Goal: Task Accomplishment & Management: Use online tool/utility

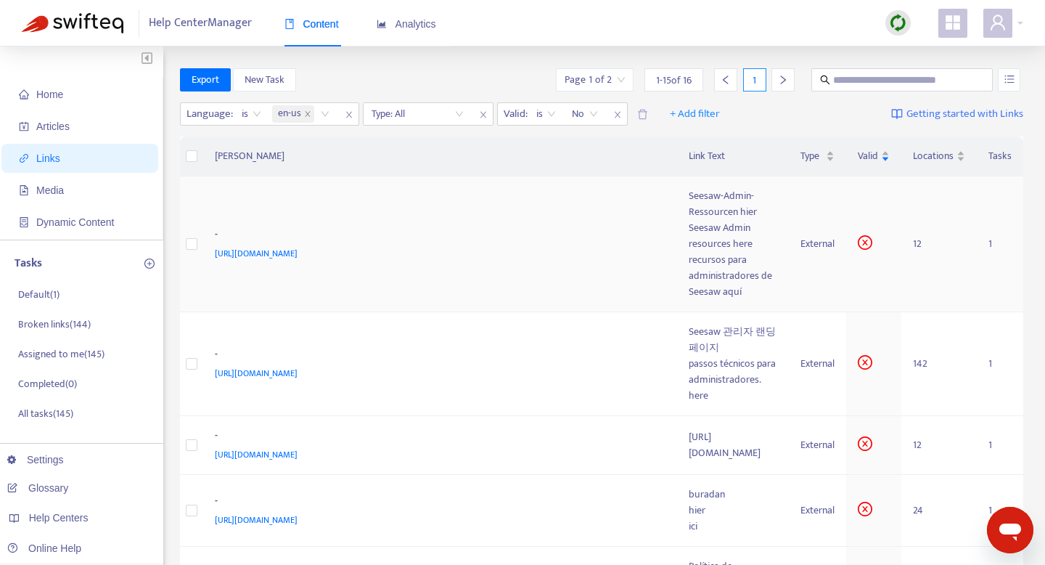
click at [397, 226] on div "-" at bounding box center [438, 235] width 446 height 19
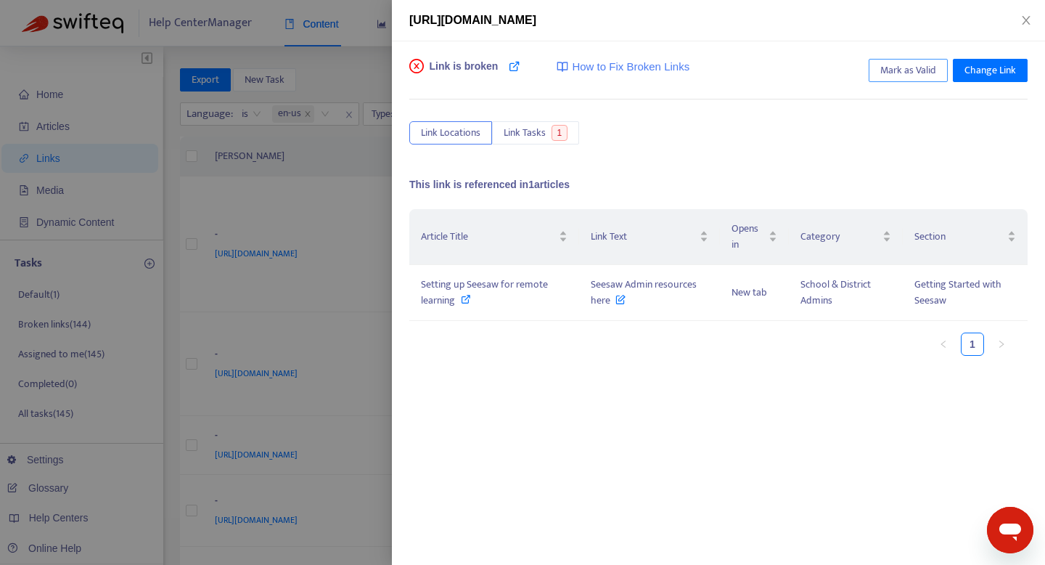
click at [894, 73] on span "Mark as Valid" at bounding box center [908, 70] width 56 height 16
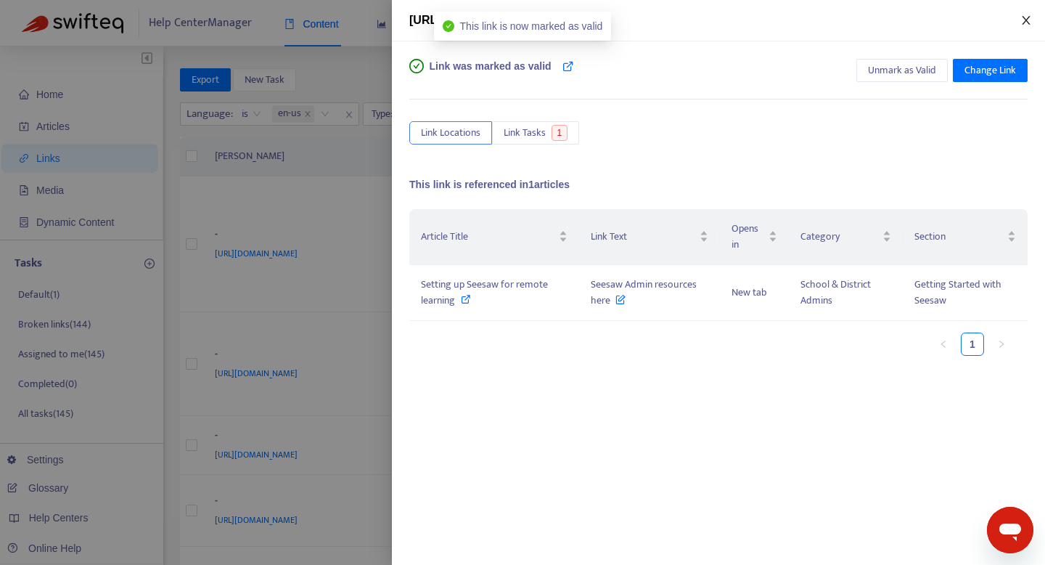
click at [1031, 17] on icon "close" at bounding box center [1027, 21] width 12 height 12
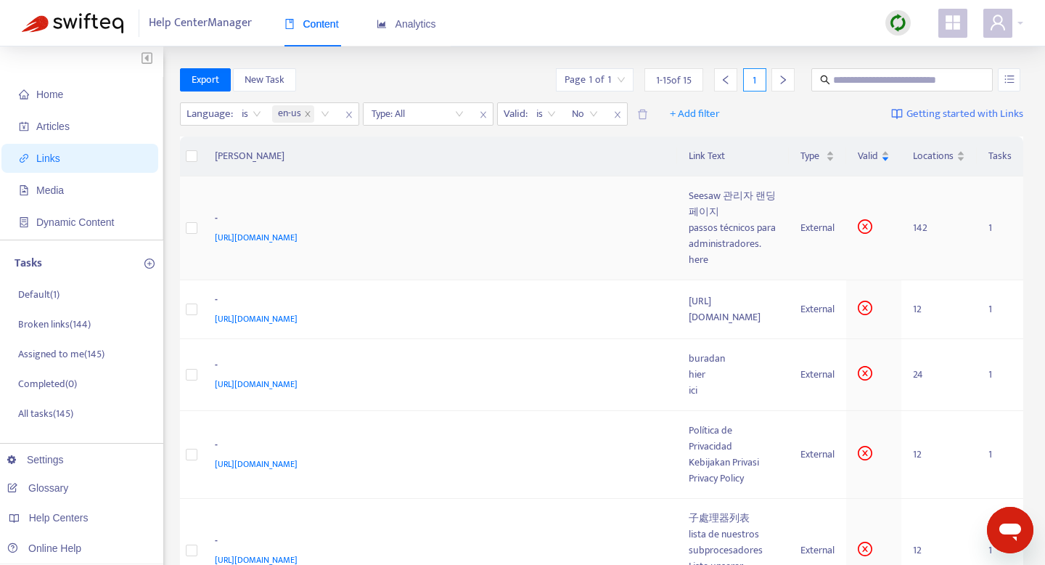
click at [488, 229] on div "[URL][DOMAIN_NAME]" at bounding box center [438, 237] width 446 height 16
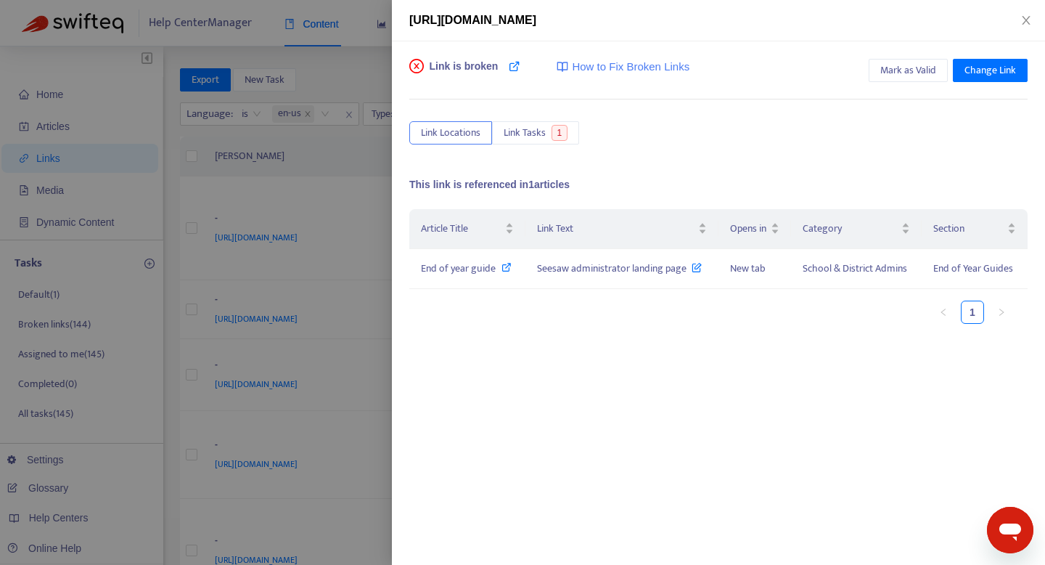
click at [347, 158] on div at bounding box center [522, 282] width 1045 height 565
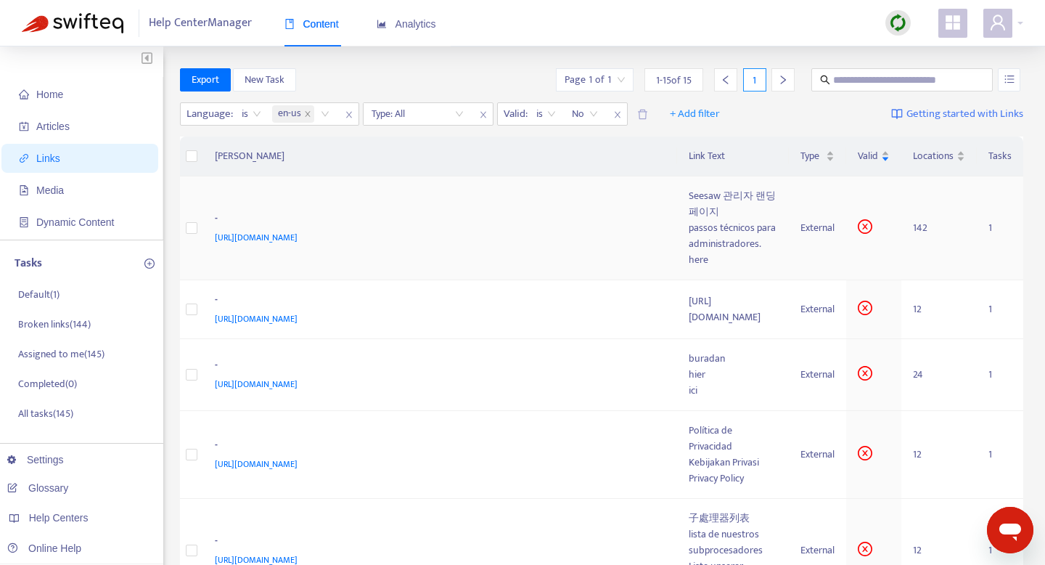
click at [298, 233] on span "[URL][DOMAIN_NAME]" at bounding box center [256, 237] width 83 height 15
click at [535, 199] on td "- [URL][DOMAIN_NAME]" at bounding box center [440, 228] width 475 height 104
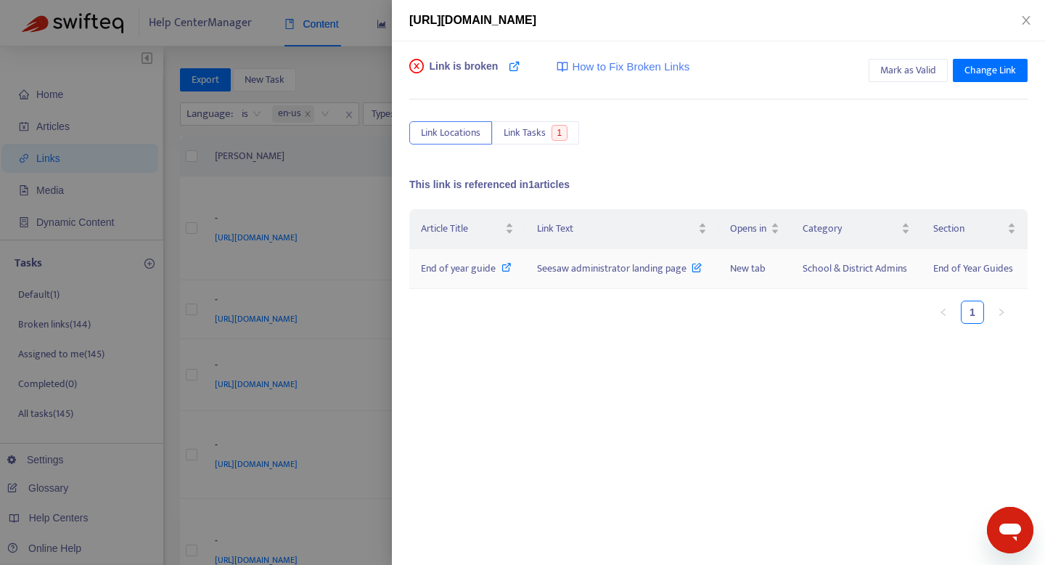
click at [589, 268] on span "Seesaw administrator landing page" at bounding box center [619, 268] width 165 height 17
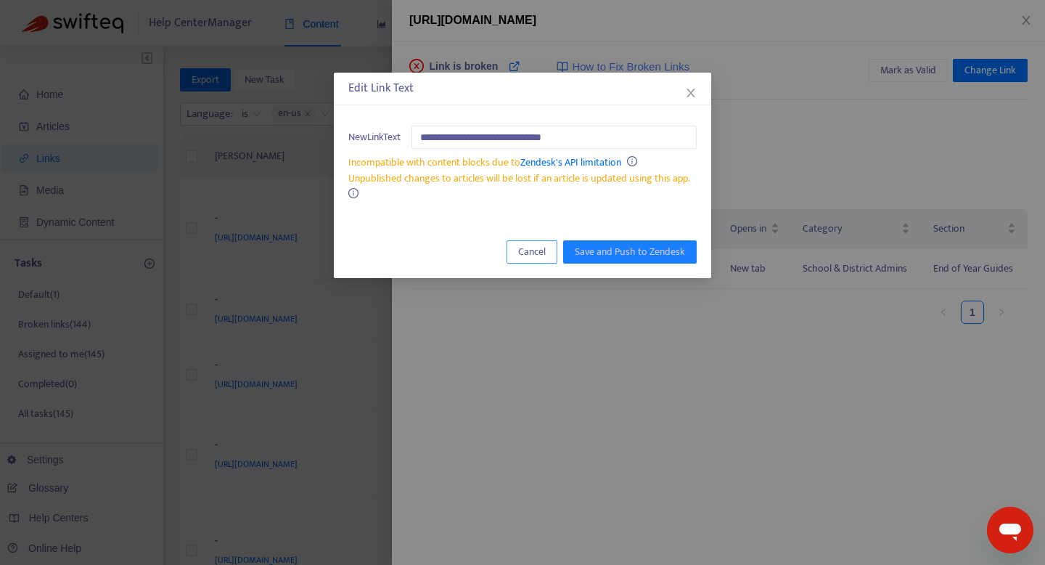
click at [540, 253] on span "Cancel" at bounding box center [532, 252] width 28 height 16
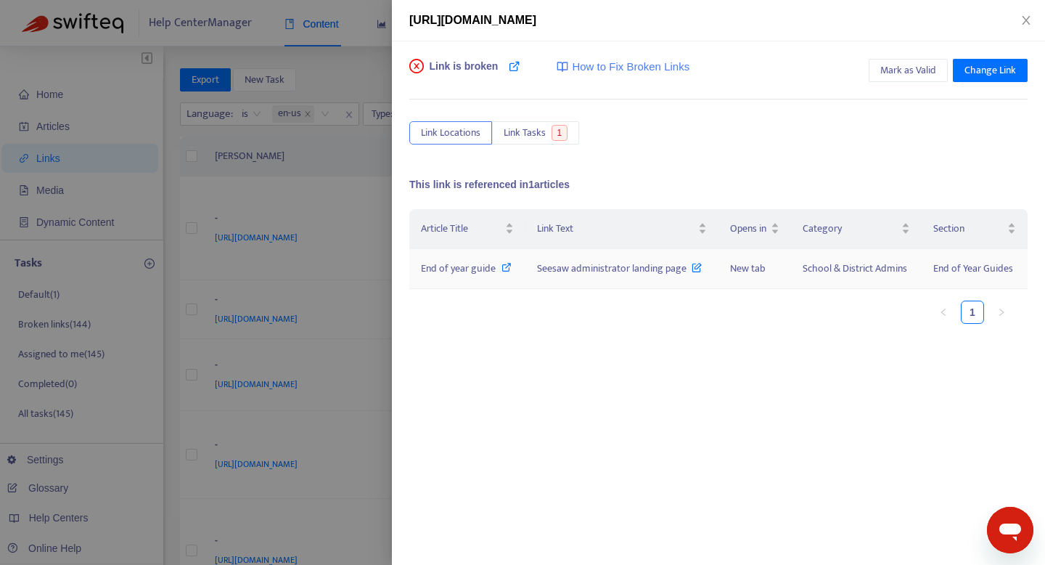
click at [470, 269] on span "End of year guide" at bounding box center [458, 268] width 75 height 17
click at [1024, 18] on icon "close" at bounding box center [1026, 20] width 8 height 9
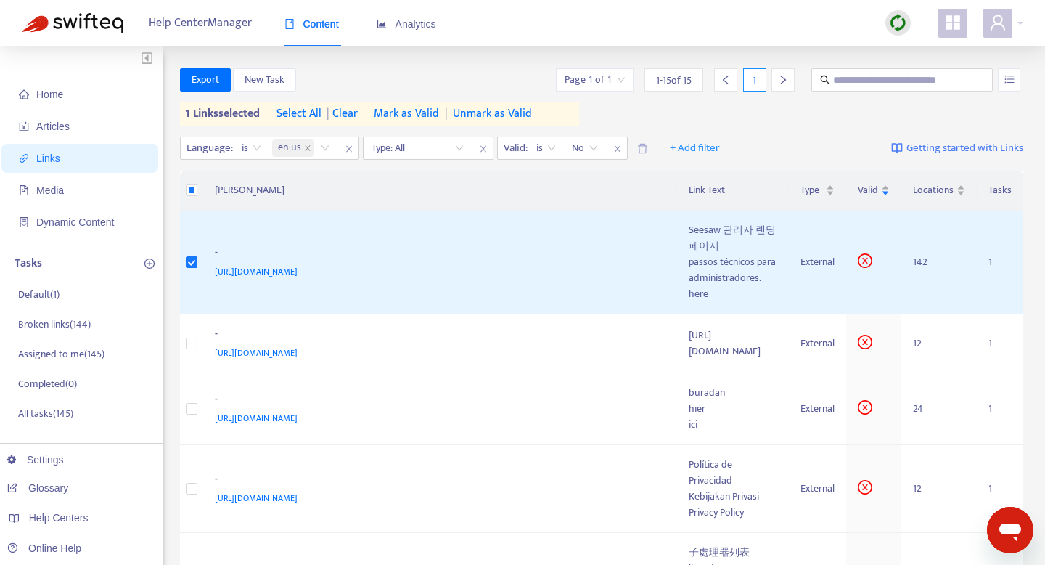
click at [358, 113] on span "| clear" at bounding box center [340, 113] width 36 height 17
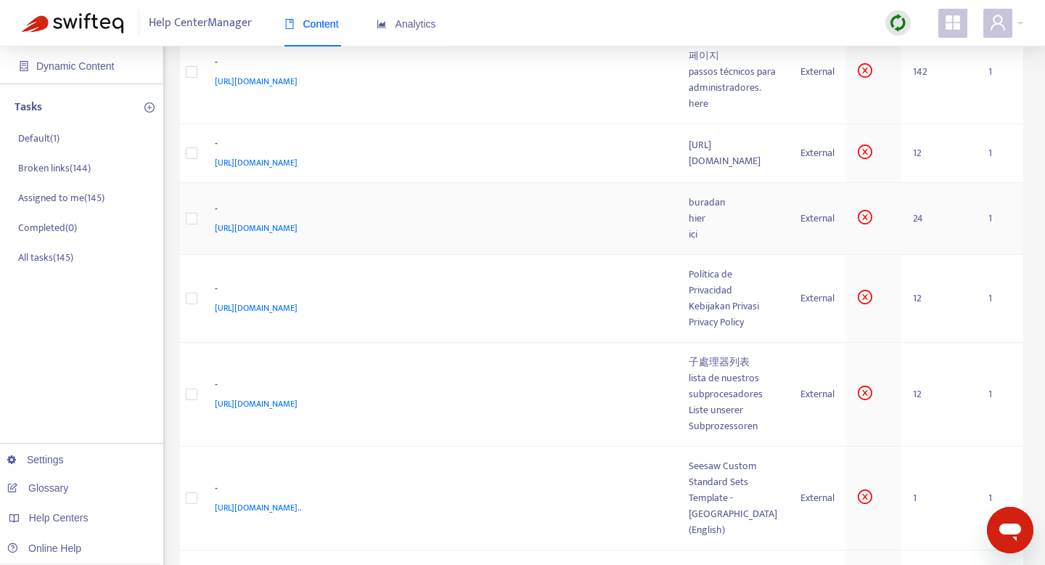
scroll to position [158, 0]
click at [433, 153] on div "[URL][DOMAIN_NAME]" at bounding box center [438, 161] width 446 height 16
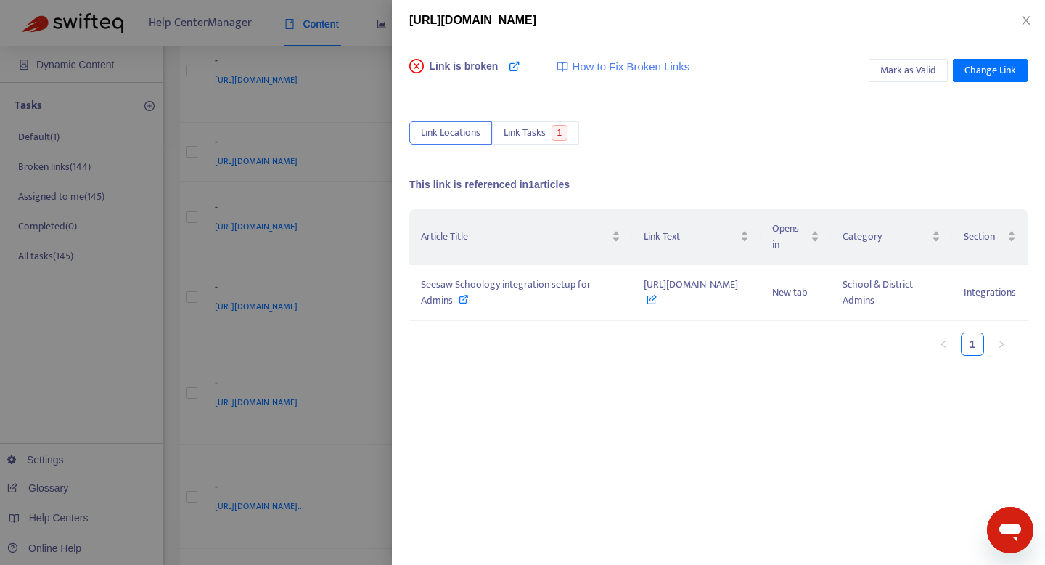
click at [335, 166] on div at bounding box center [522, 282] width 1045 height 565
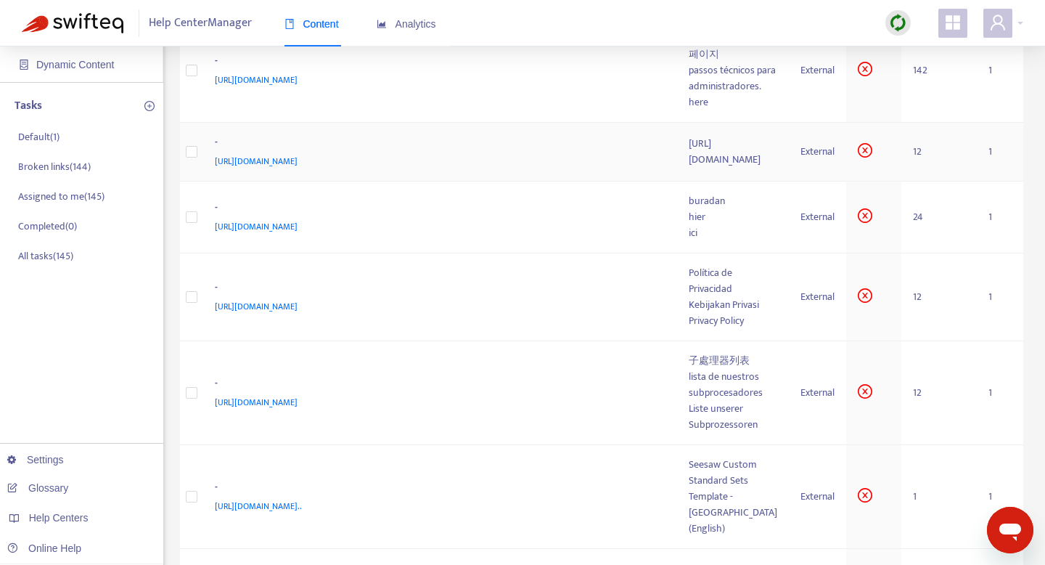
click at [200, 142] on td at bounding box center [191, 152] width 23 height 59
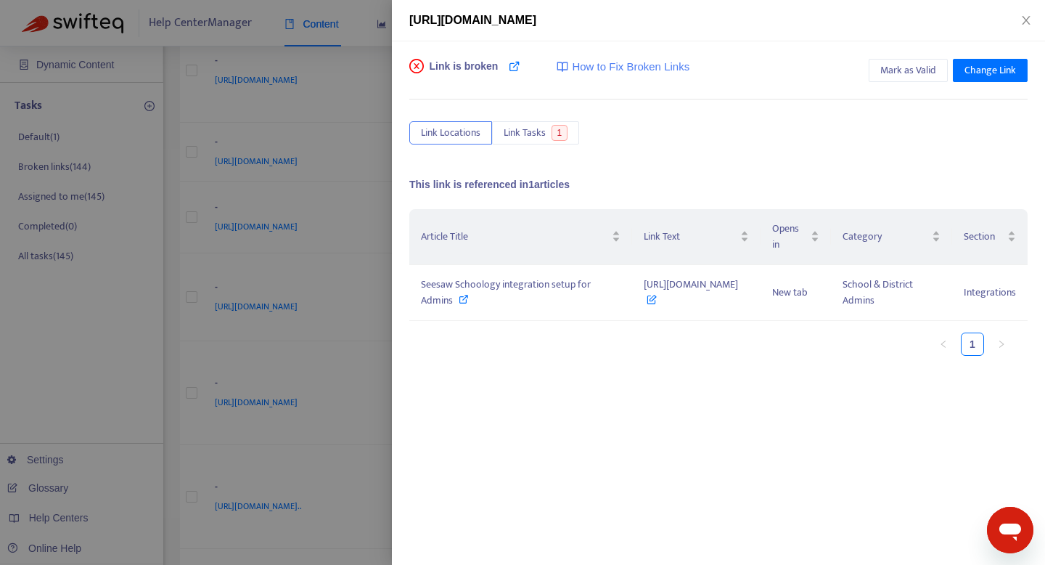
click at [200, 168] on div at bounding box center [522, 282] width 1045 height 565
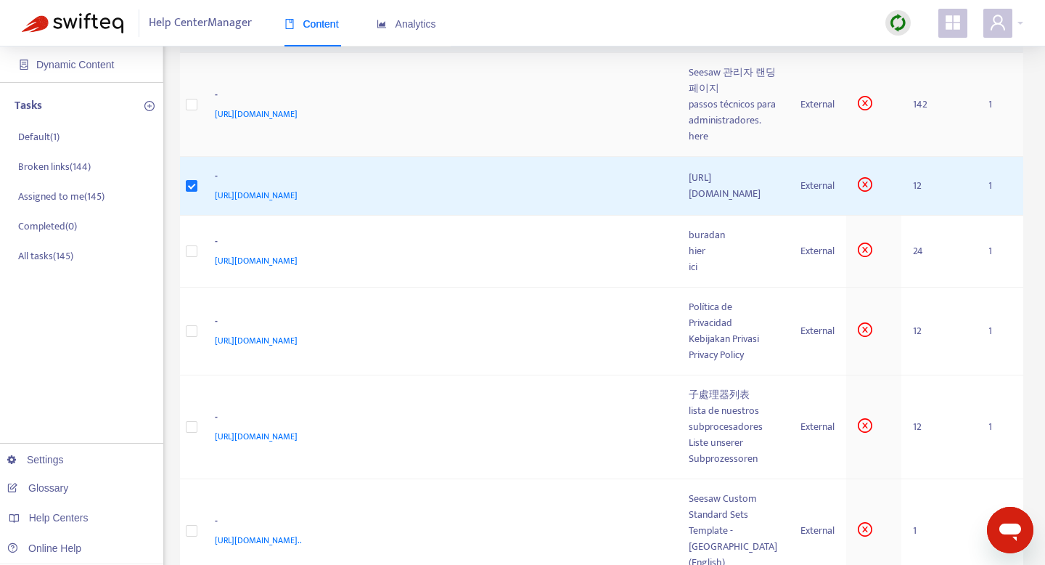
scroll to position [0, 0]
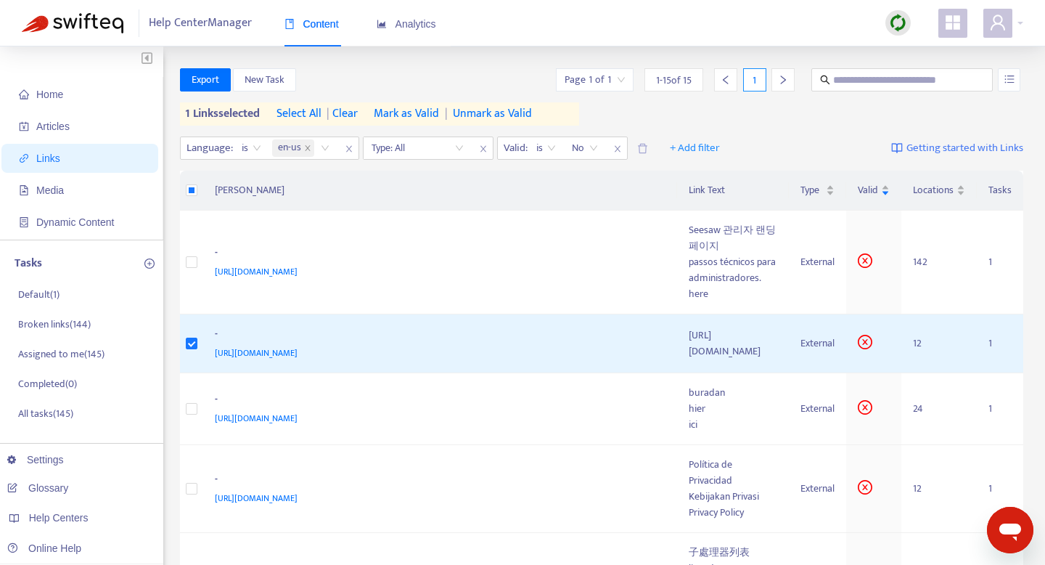
click at [429, 118] on span "Mark as Valid" at bounding box center [406, 113] width 65 height 17
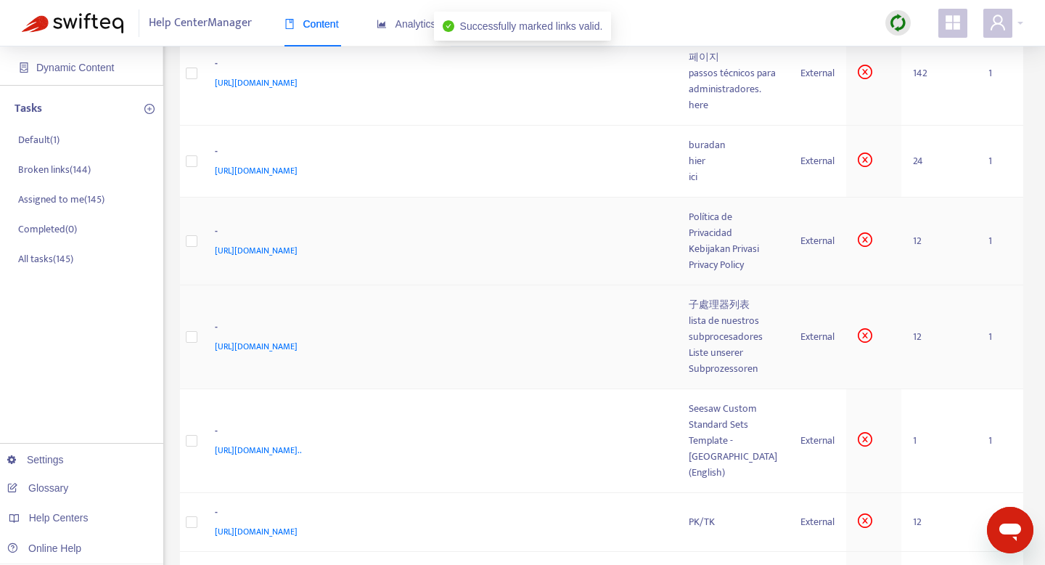
scroll to position [160, 0]
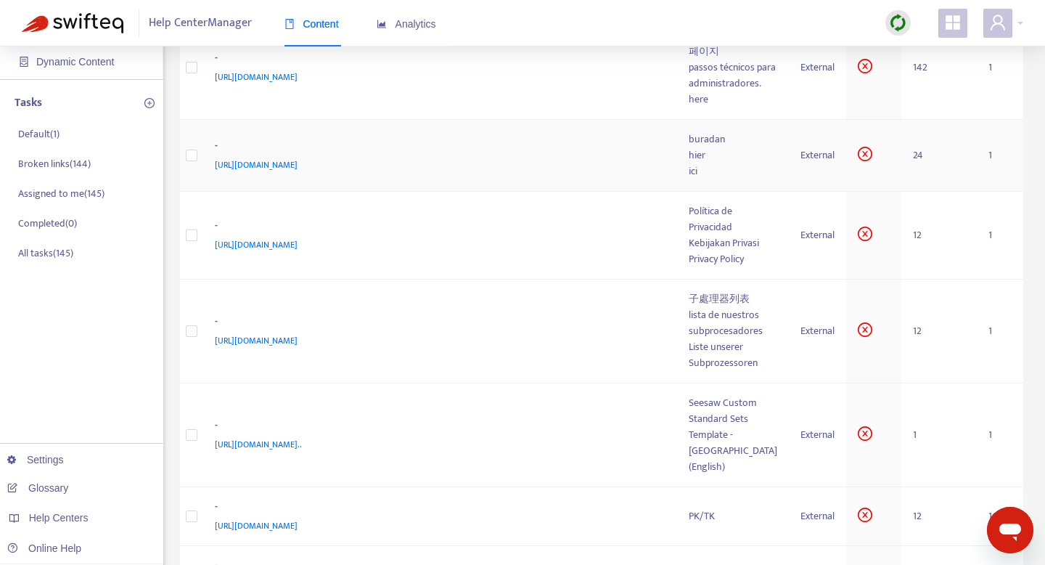
click at [402, 173] on div "[URL][DOMAIN_NAME]" at bounding box center [438, 165] width 446 height 16
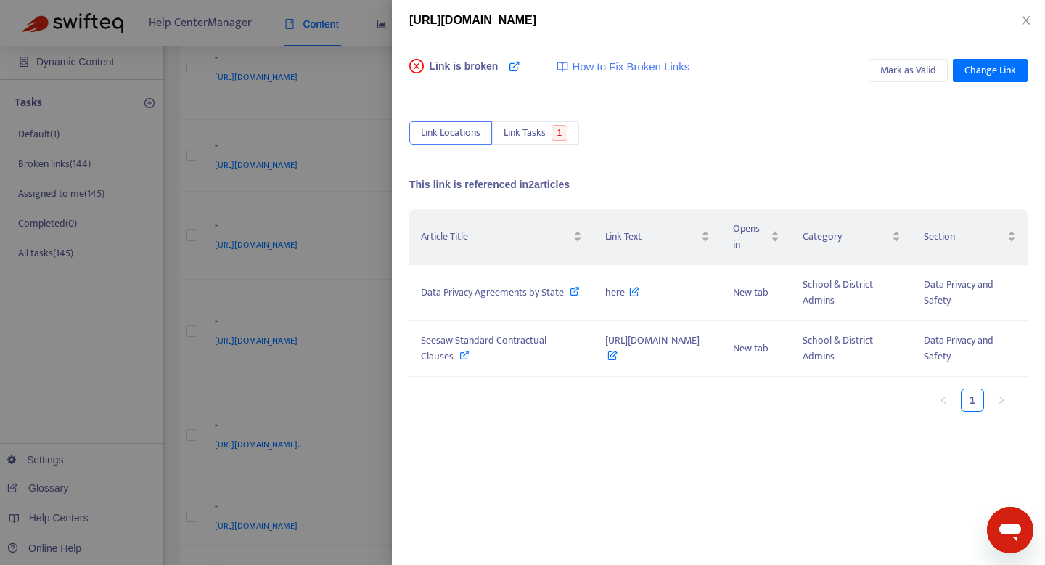
click at [327, 169] on div at bounding box center [522, 282] width 1045 height 565
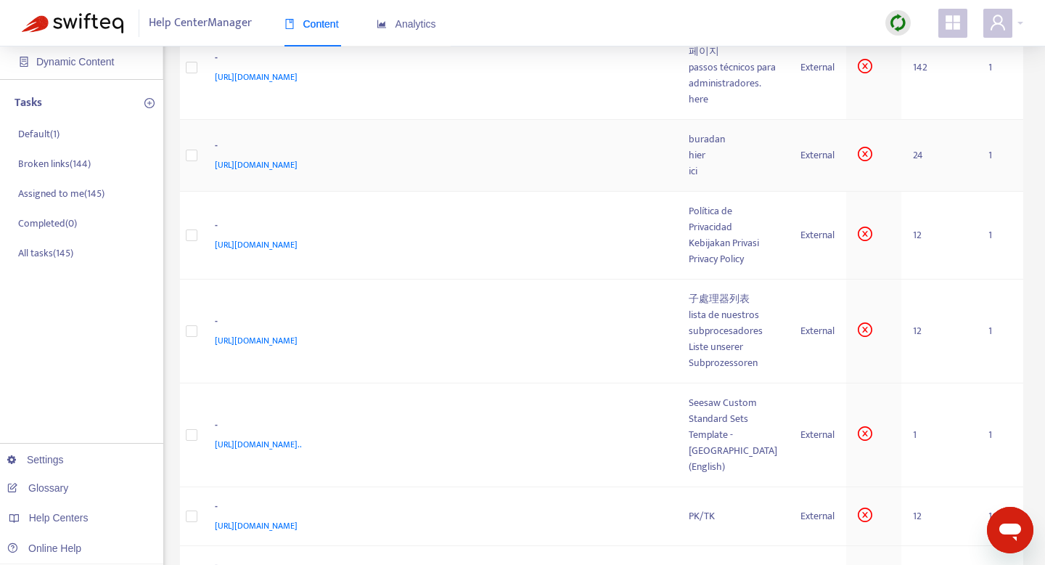
click at [298, 172] on span "[URL][DOMAIN_NAME]" at bounding box center [256, 165] width 83 height 15
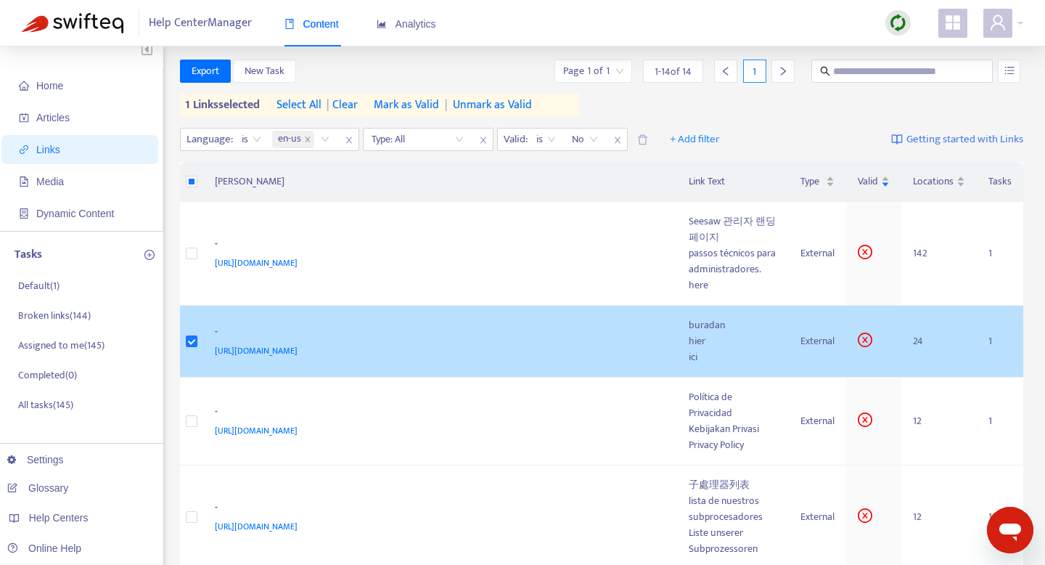
scroll to position [0, 0]
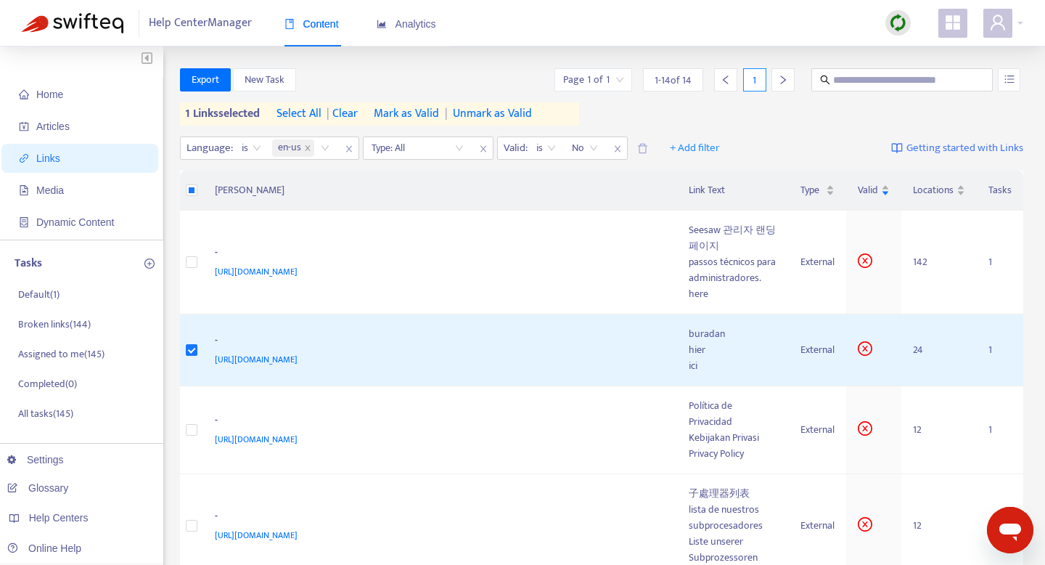
click at [415, 109] on span "Mark as Valid" at bounding box center [406, 113] width 65 height 17
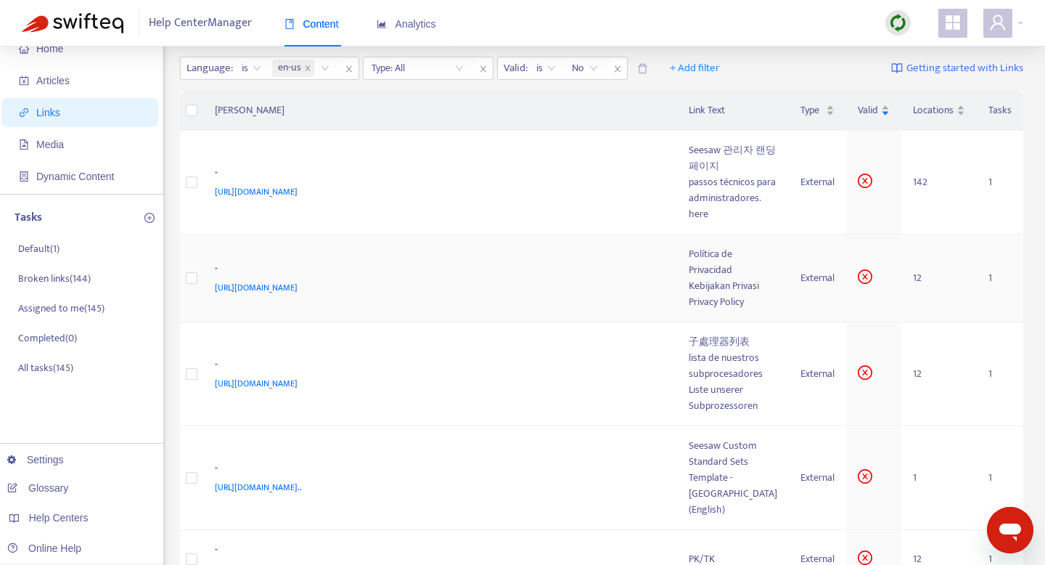
scroll to position [48, 0]
click at [298, 293] on span "[URL][DOMAIN_NAME]" at bounding box center [256, 285] width 83 height 15
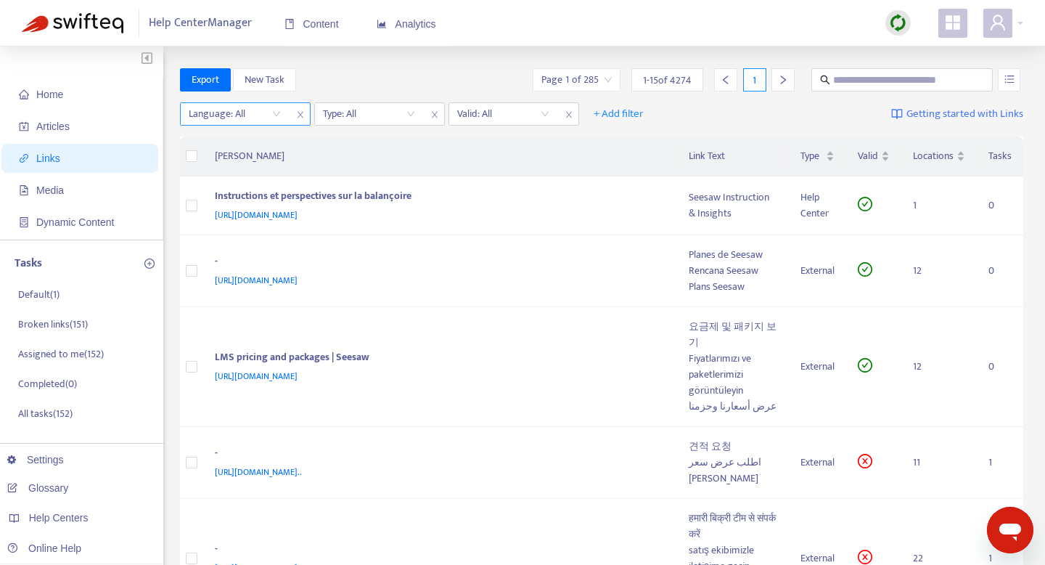
click at [277, 113] on div "Language: All" at bounding box center [235, 114] width 108 height 22
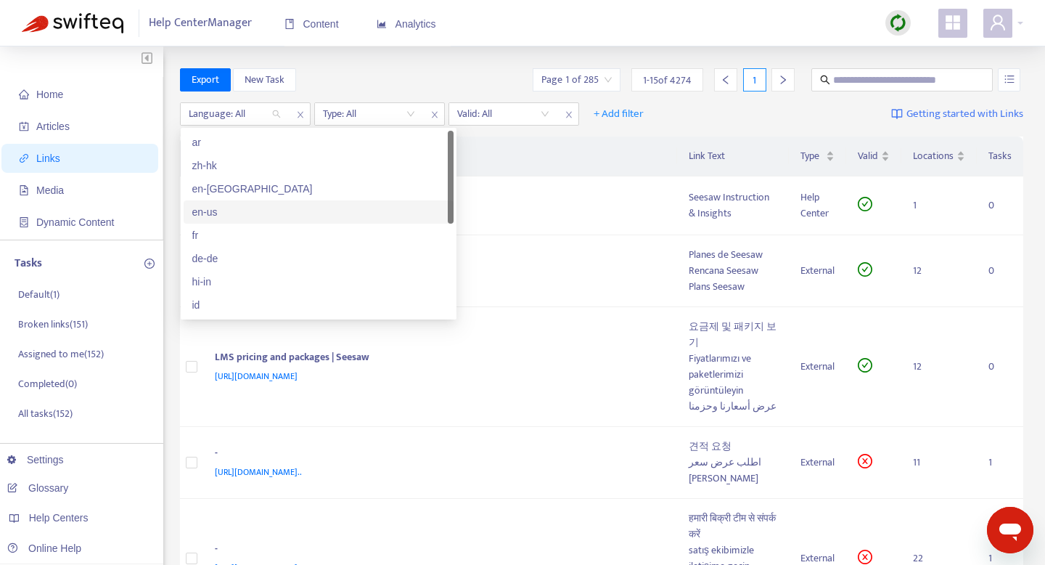
click at [245, 211] on div "en-us" at bounding box center [318, 212] width 253 height 16
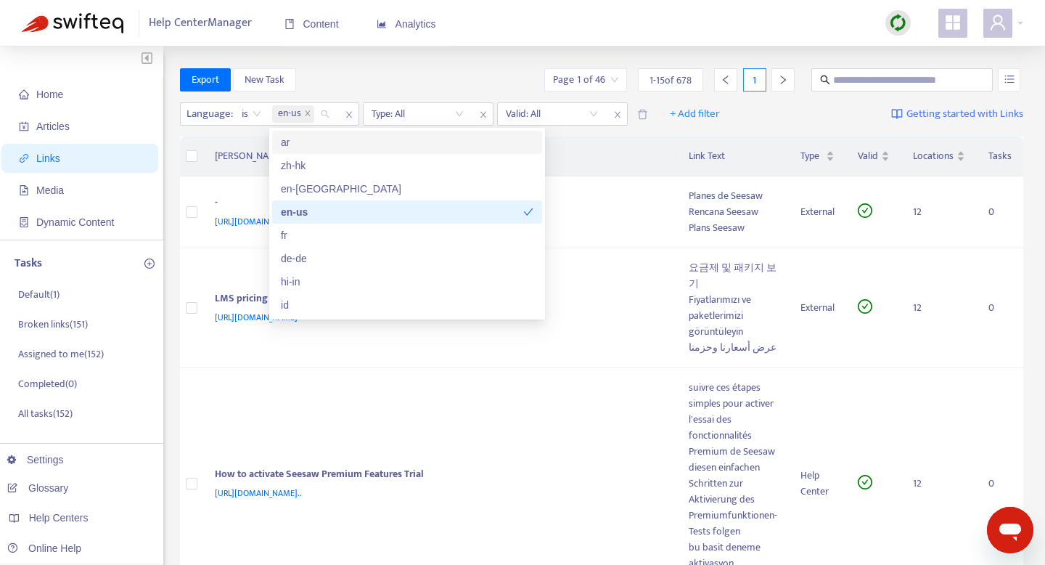
click at [381, 70] on div "Export New Task Page 1 of 46 1 - 15 of 678 1" at bounding box center [602, 79] width 844 height 23
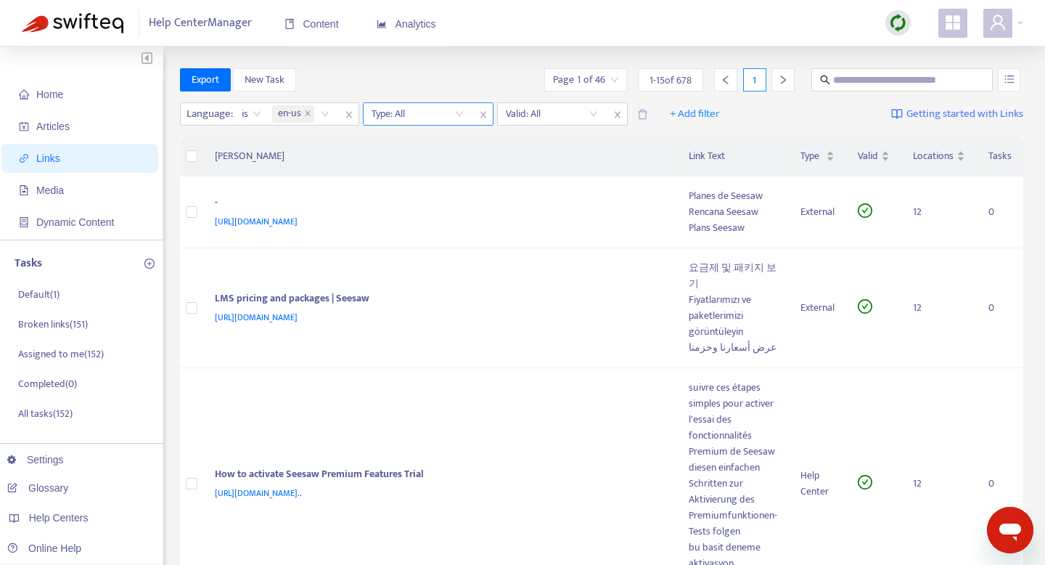
click at [417, 115] on input "search" at bounding box center [418, 114] width 92 height 22
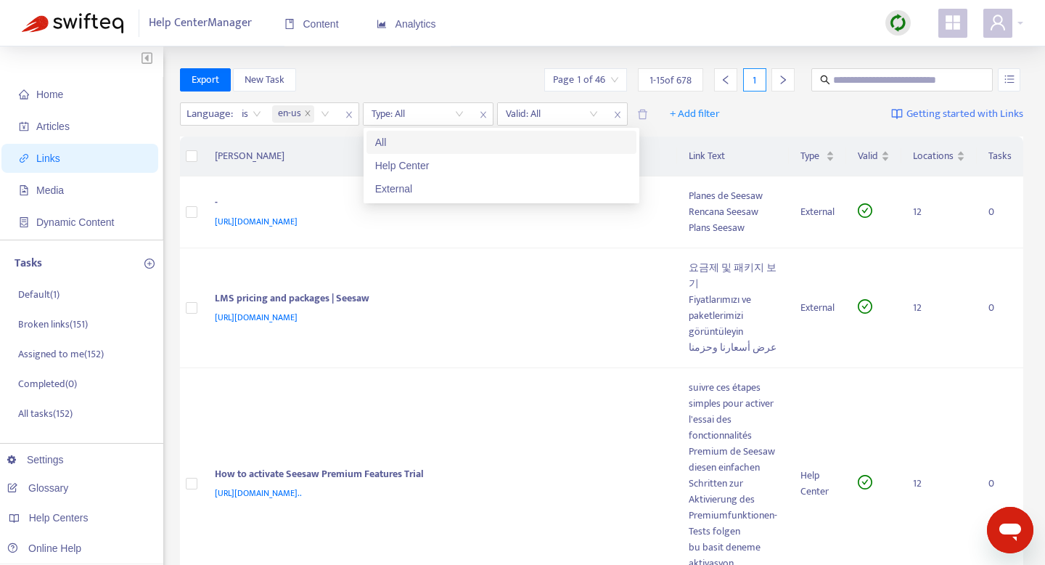
click at [442, 73] on div "Export New Task Page 1 of 46 1 - 15 of 678 1" at bounding box center [602, 79] width 844 height 23
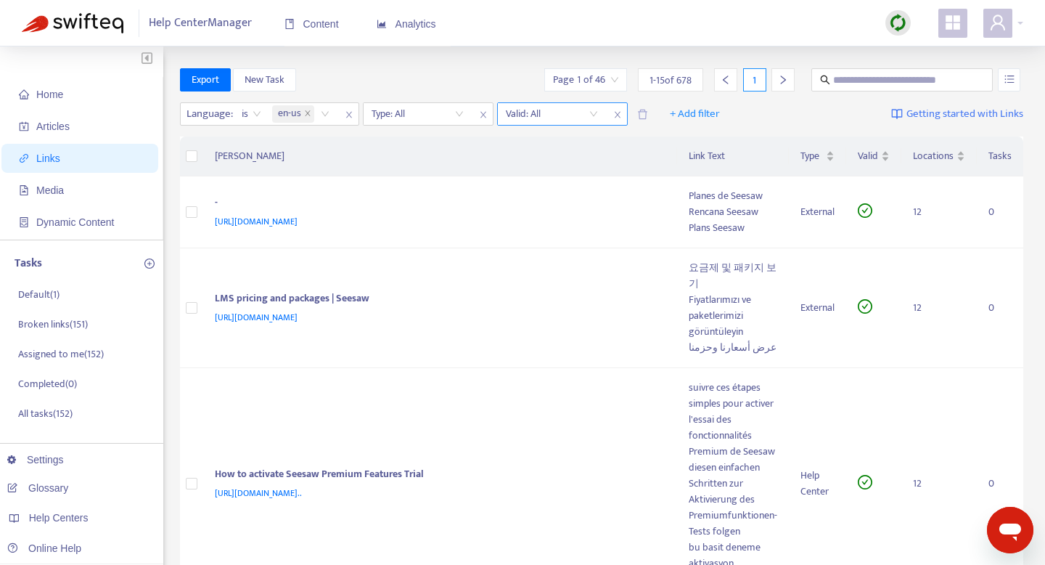
click at [589, 118] on input "search" at bounding box center [552, 114] width 92 height 22
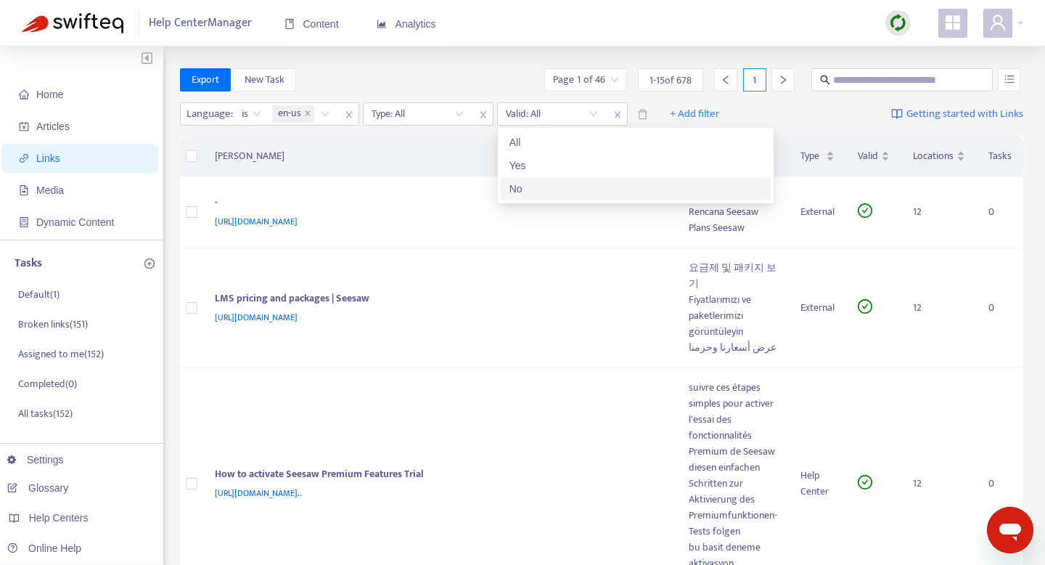
click at [546, 195] on div "No" at bounding box center [636, 189] width 253 height 16
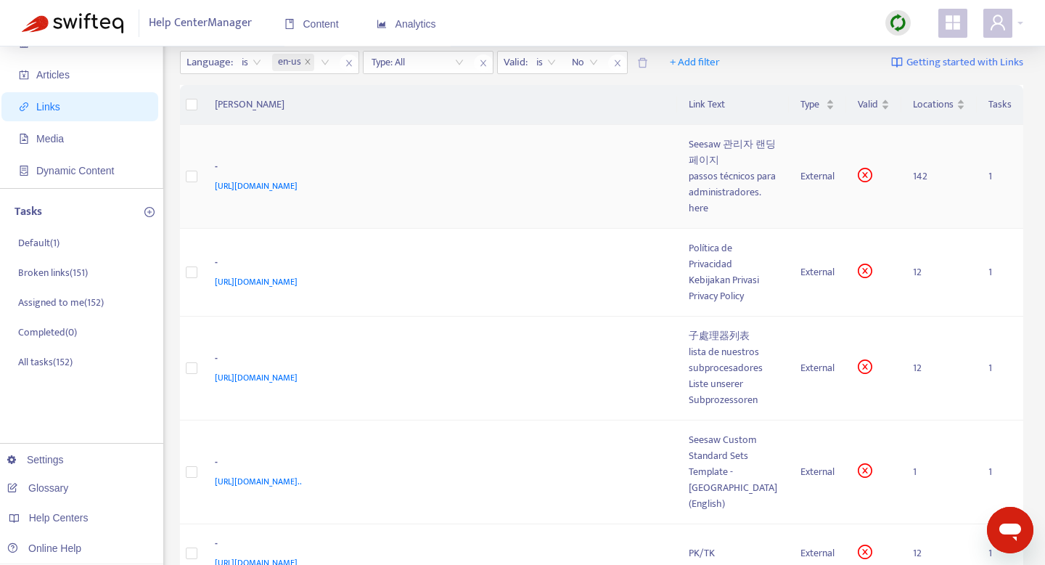
scroll to position [52, 0]
click at [475, 208] on td "- [URL][DOMAIN_NAME]" at bounding box center [440, 176] width 475 height 104
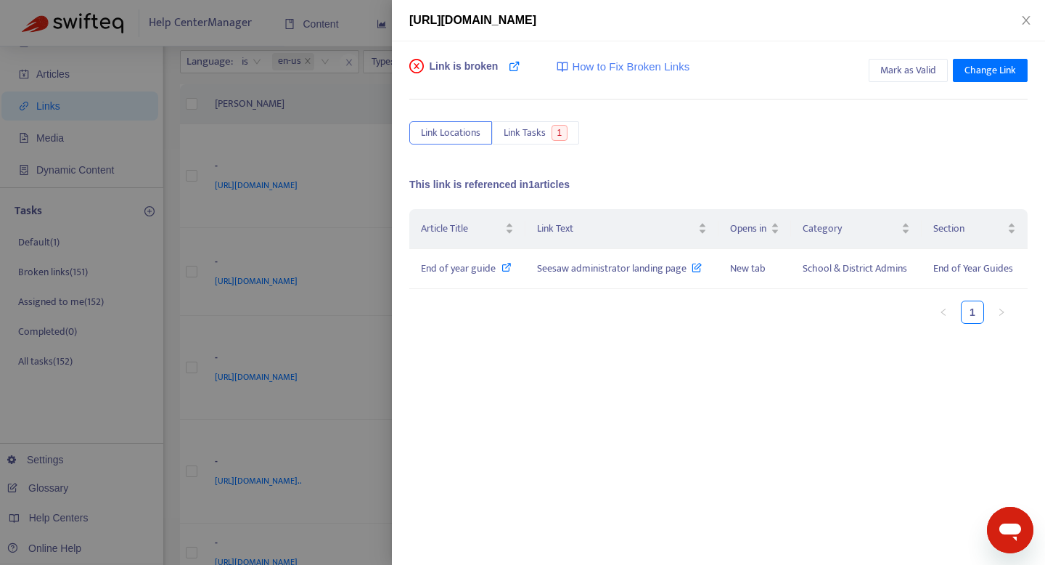
click at [338, 147] on div at bounding box center [522, 282] width 1045 height 565
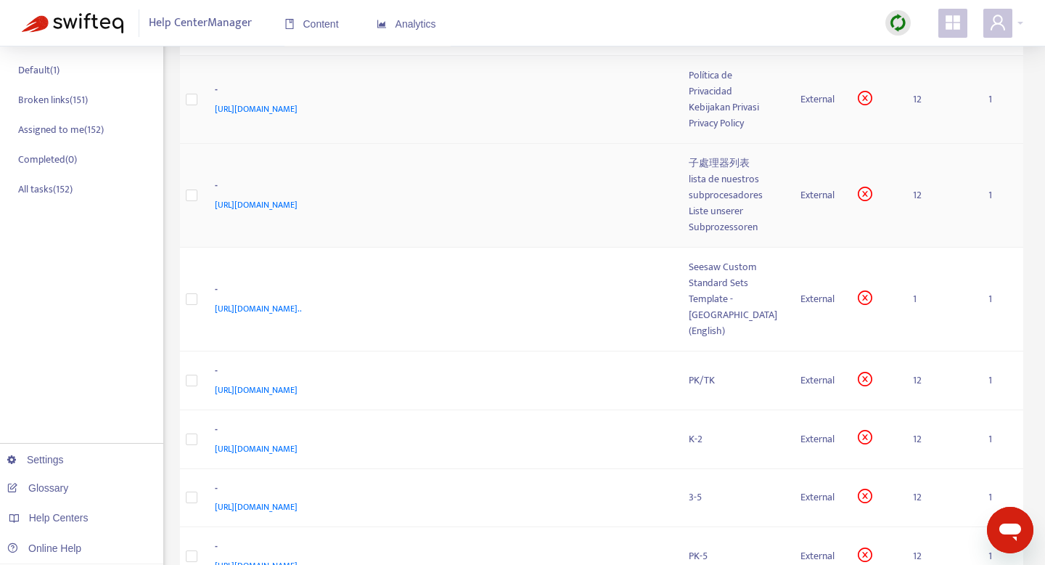
scroll to position [230, 0]
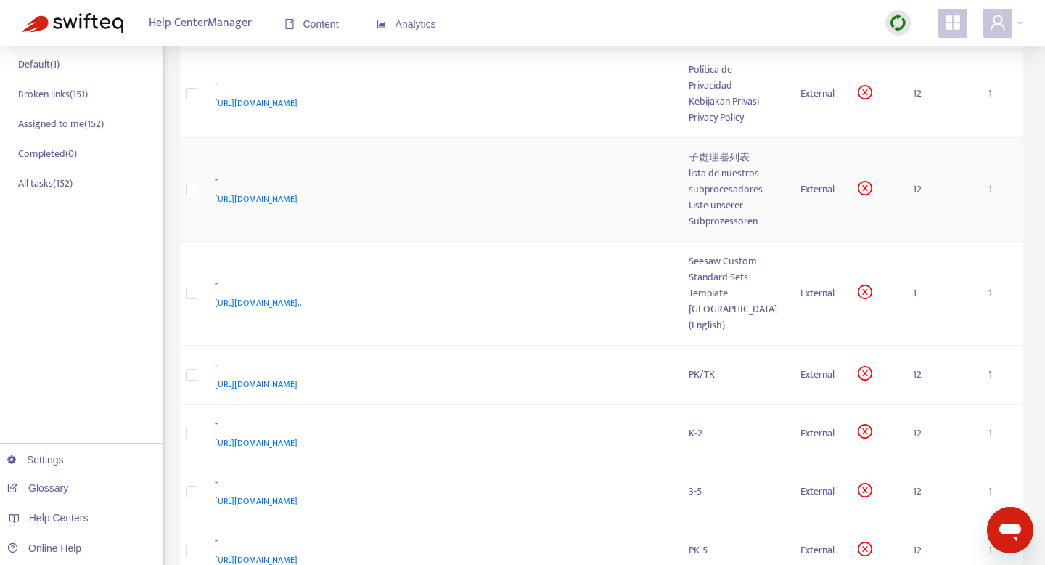
click at [417, 191] on div "-" at bounding box center [438, 181] width 446 height 19
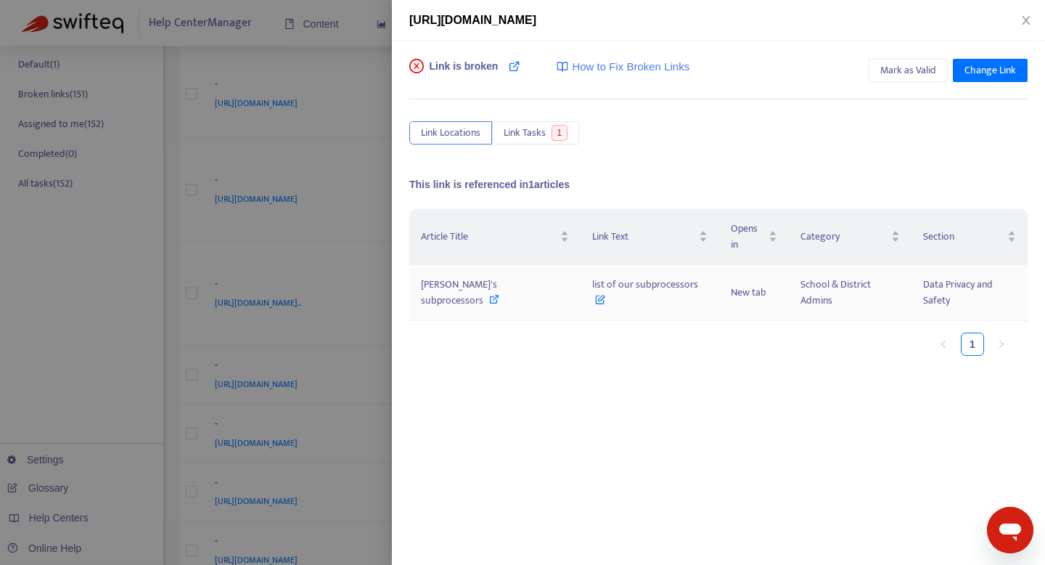
click at [610, 276] on span "list of our subprocessors" at bounding box center [645, 292] width 106 height 33
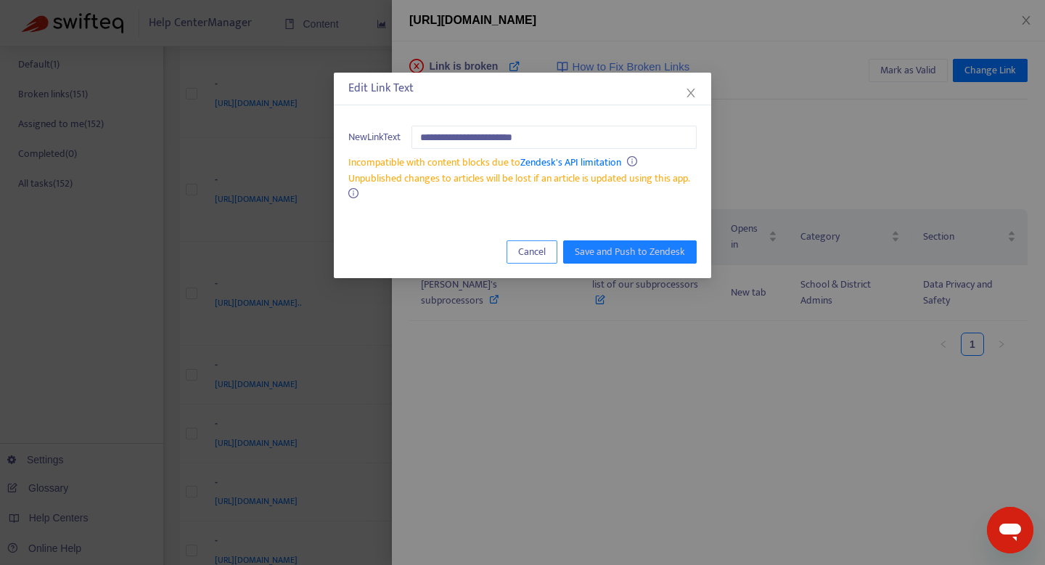
click at [539, 251] on span "Cancel" at bounding box center [532, 252] width 28 height 16
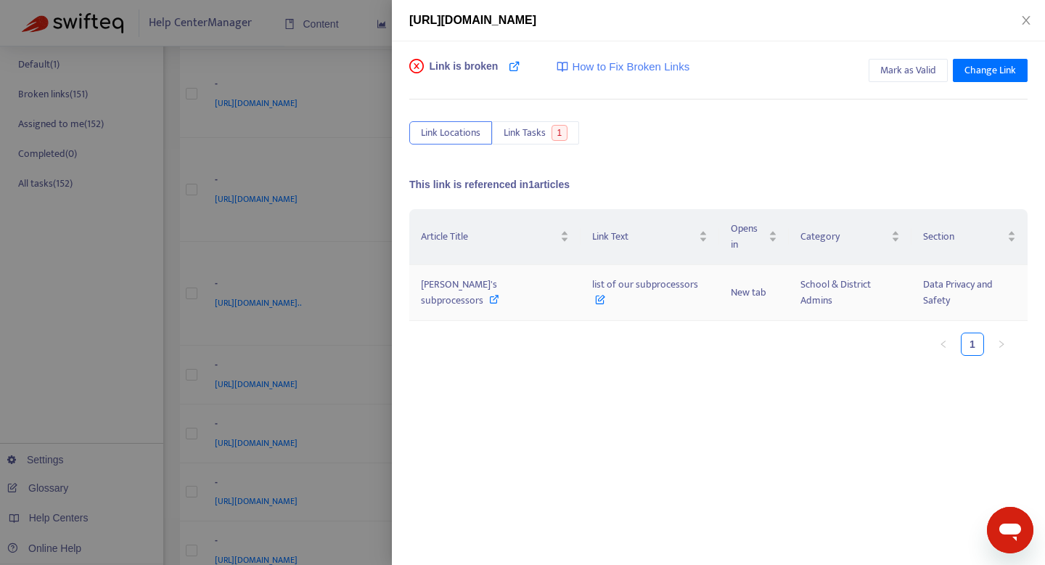
click at [475, 276] on span "Seesaw's subprocessors" at bounding box center [459, 292] width 76 height 33
click at [306, 152] on div at bounding box center [522, 282] width 1045 height 565
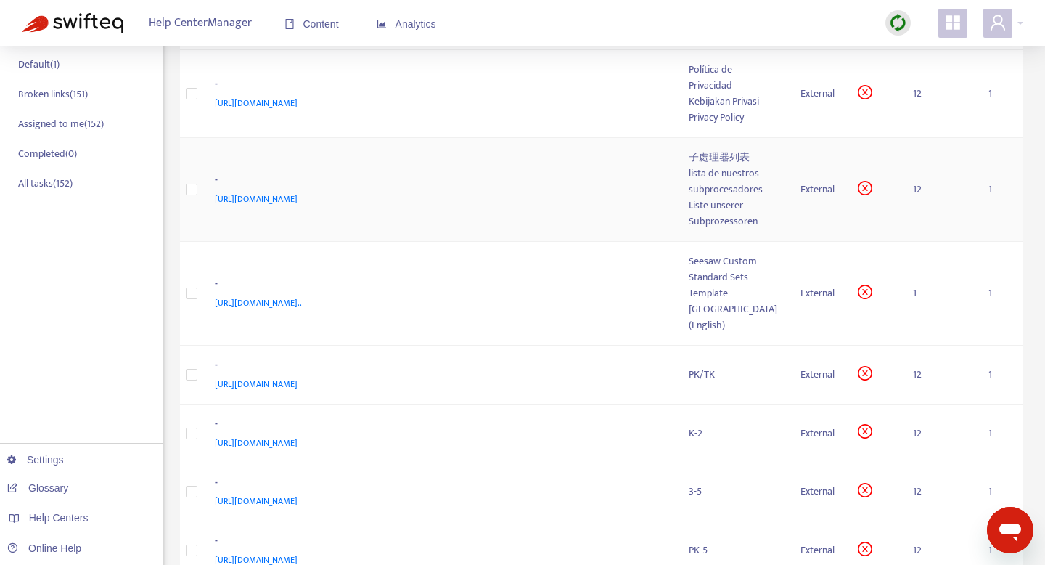
click at [298, 206] on span "[URL][DOMAIN_NAME]" at bounding box center [256, 199] width 83 height 15
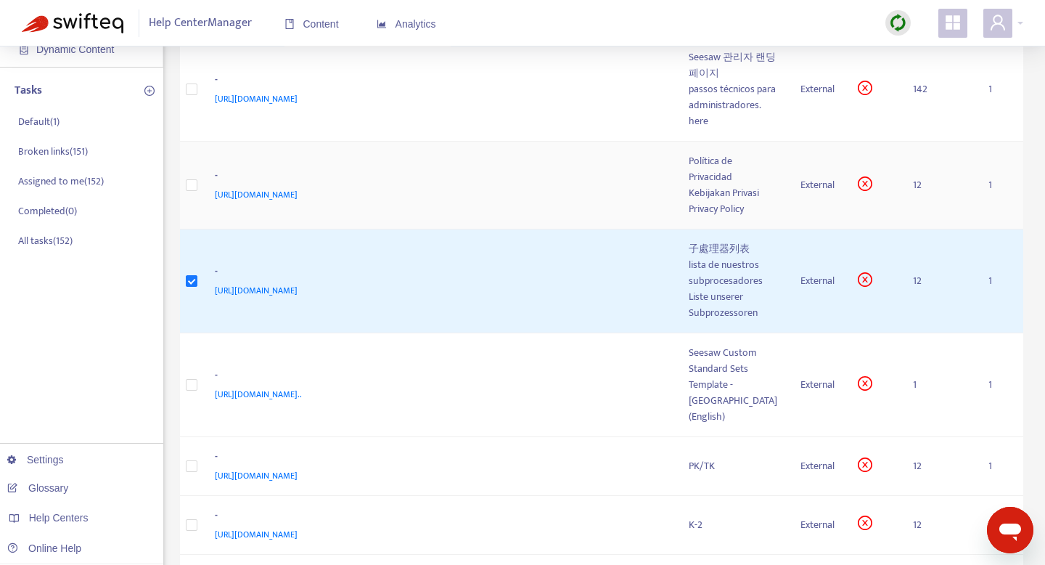
scroll to position [158, 0]
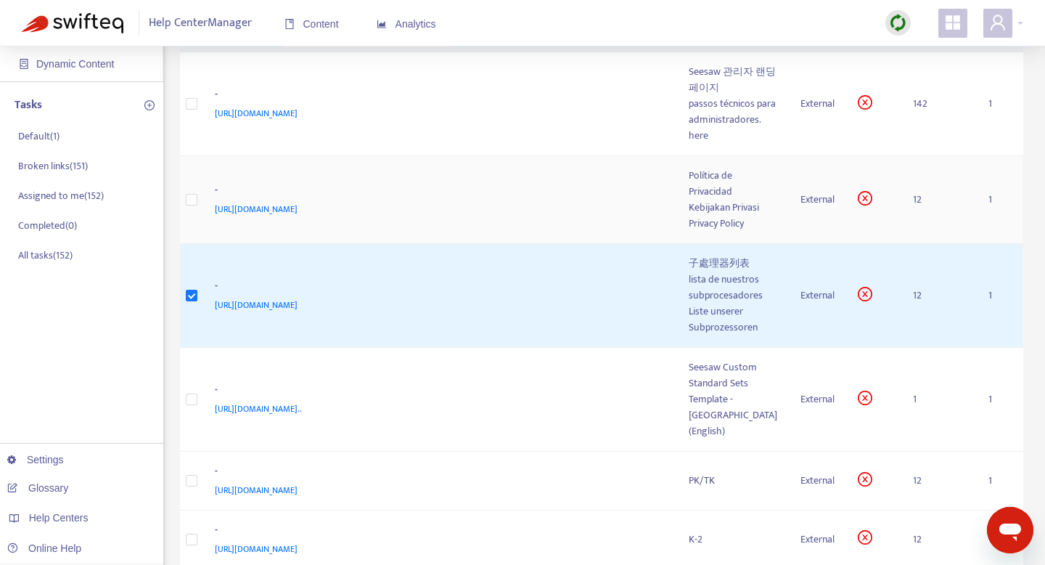
click at [192, 205] on td at bounding box center [191, 200] width 23 height 88
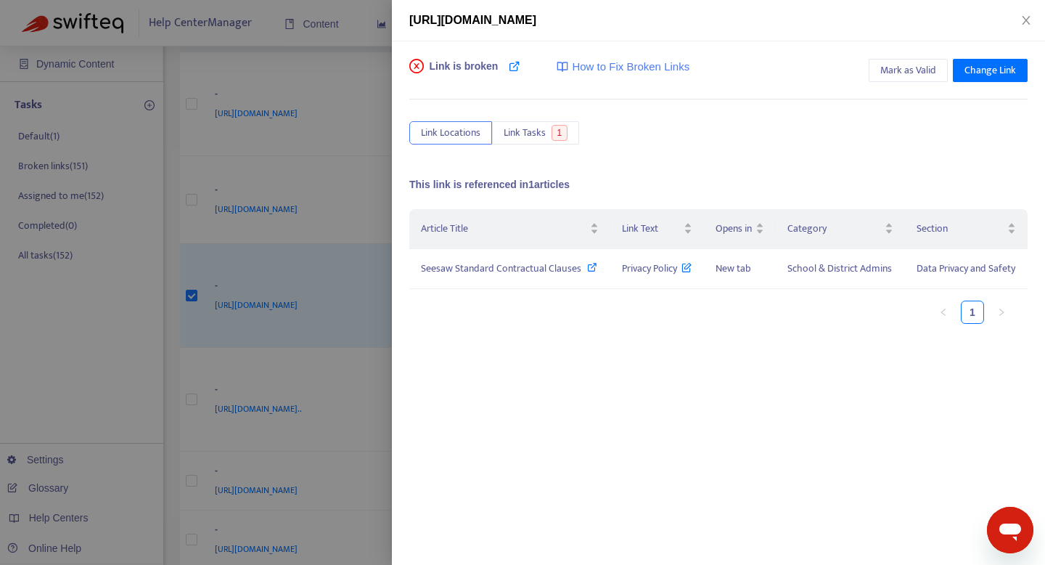
click at [205, 195] on div at bounding box center [522, 282] width 1045 height 565
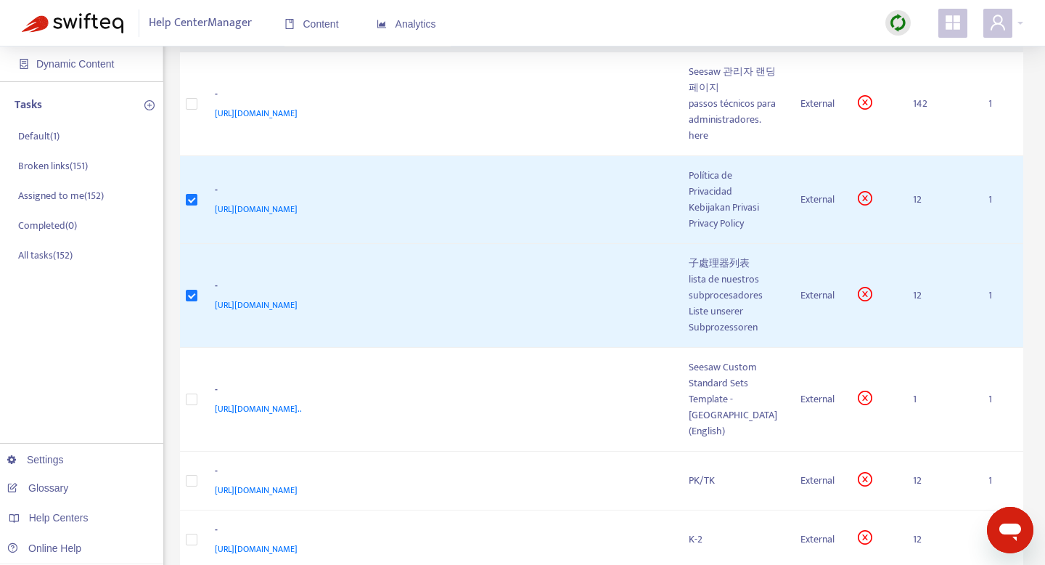
scroll to position [0, 0]
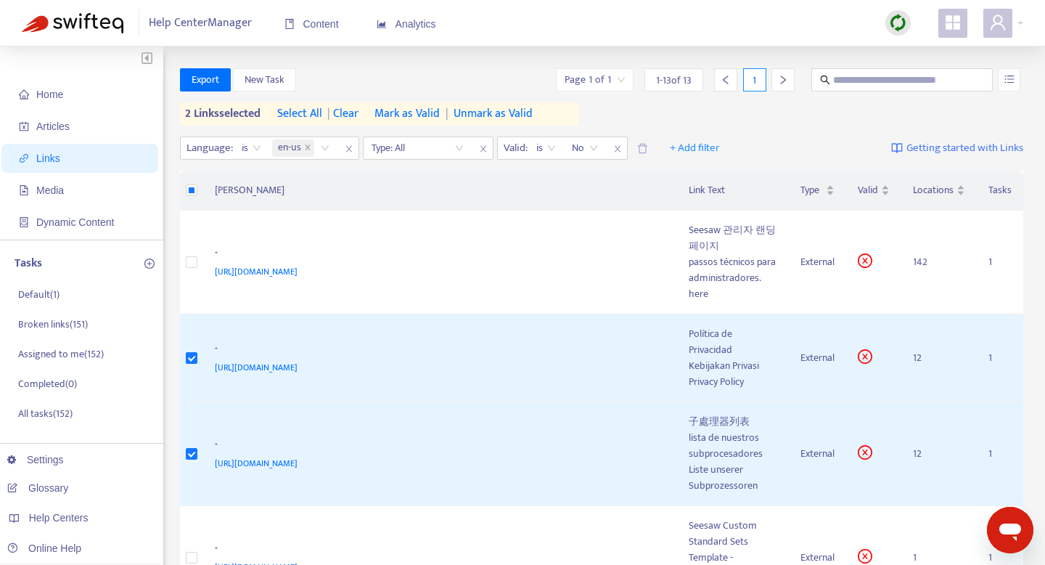
click at [410, 117] on span "Mark as Valid" at bounding box center [407, 113] width 65 height 17
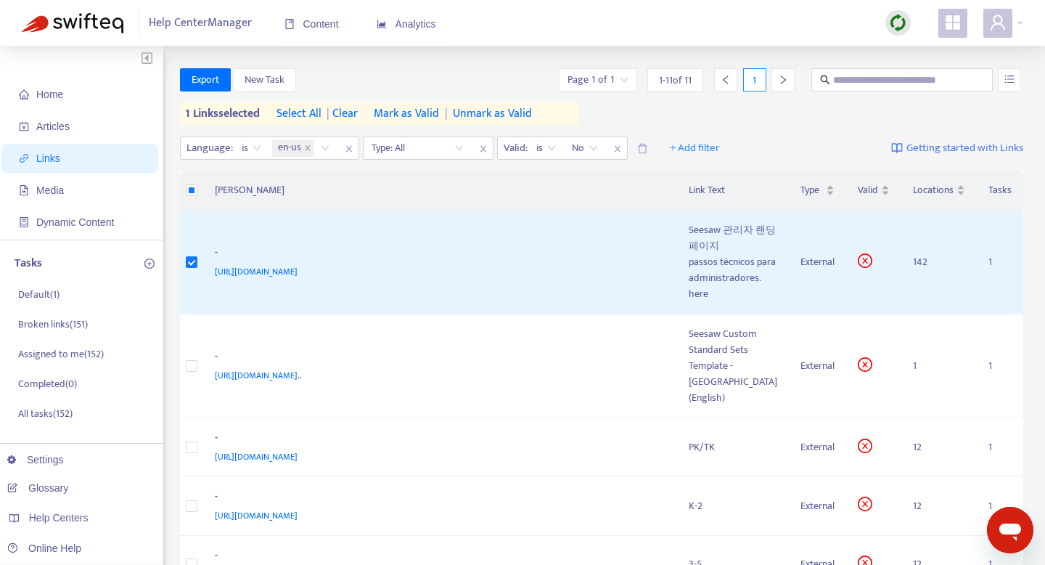
click at [409, 111] on span "Mark as Valid" at bounding box center [406, 113] width 65 height 17
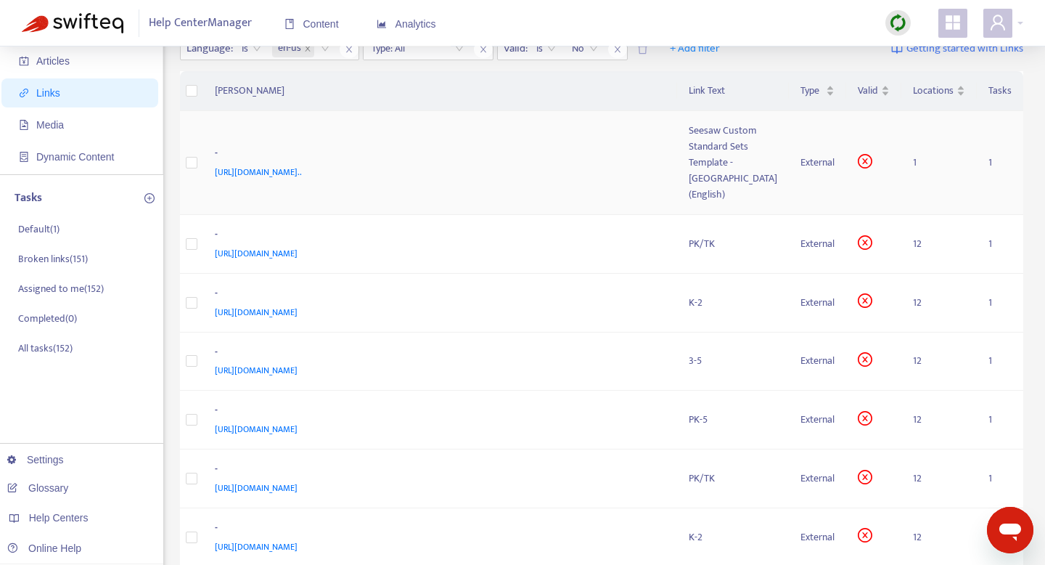
scroll to position [81, 0]
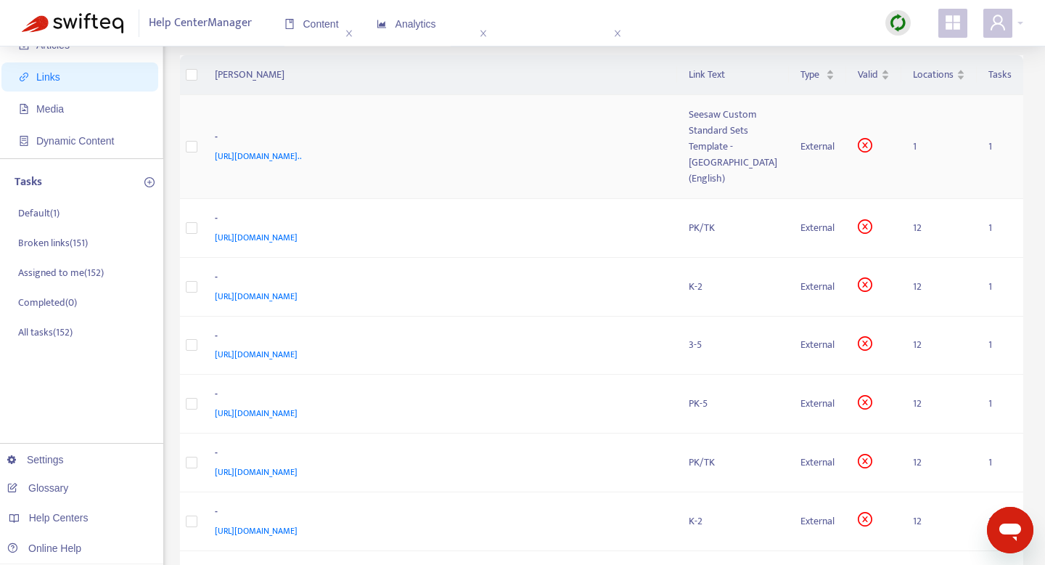
click at [302, 163] on span "[URL][DOMAIN_NAME].." at bounding box center [258, 156] width 87 height 15
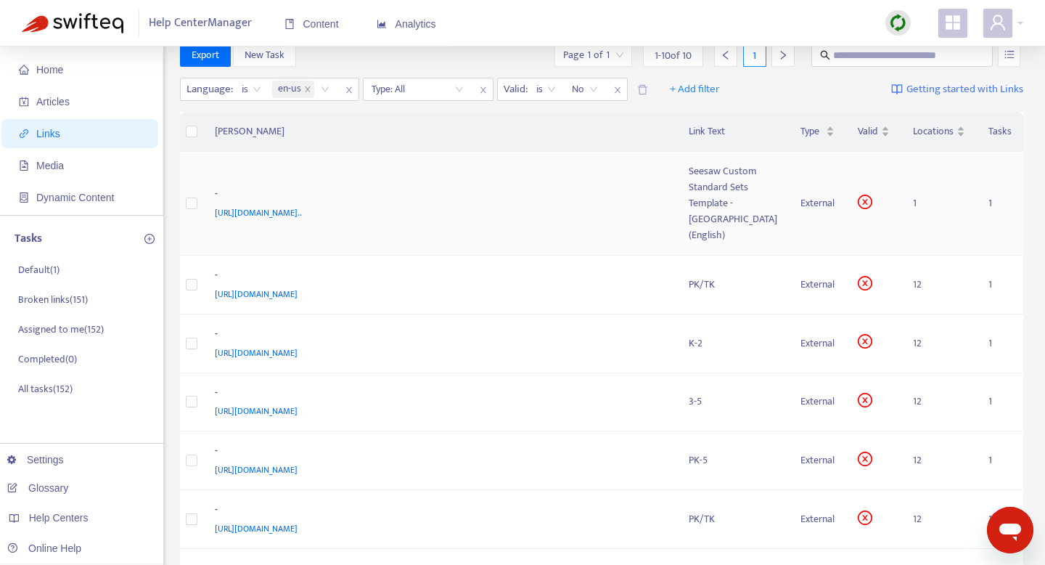
scroll to position [24, 0]
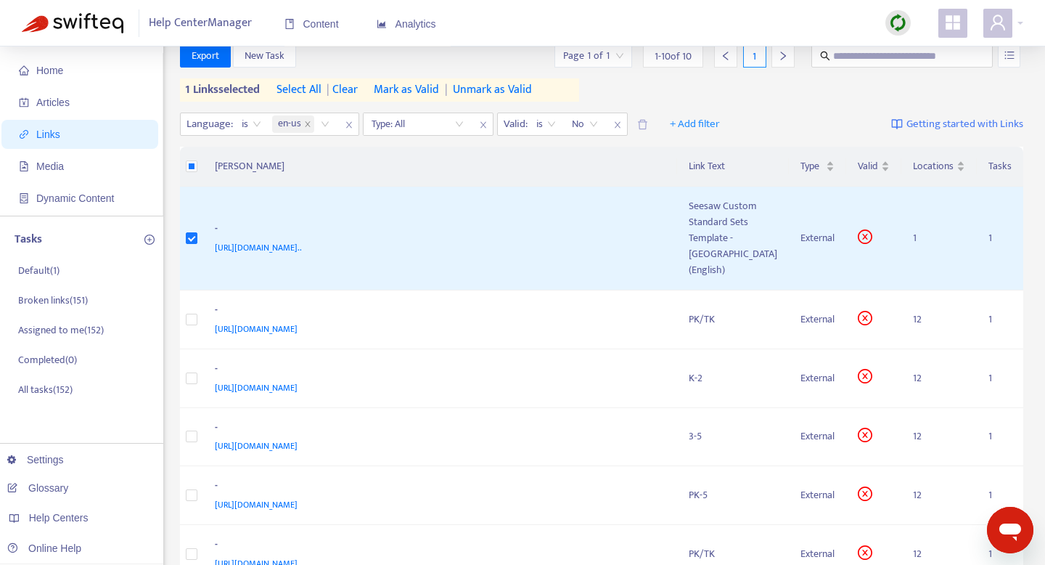
click at [418, 85] on span "Mark as Valid" at bounding box center [406, 89] width 65 height 17
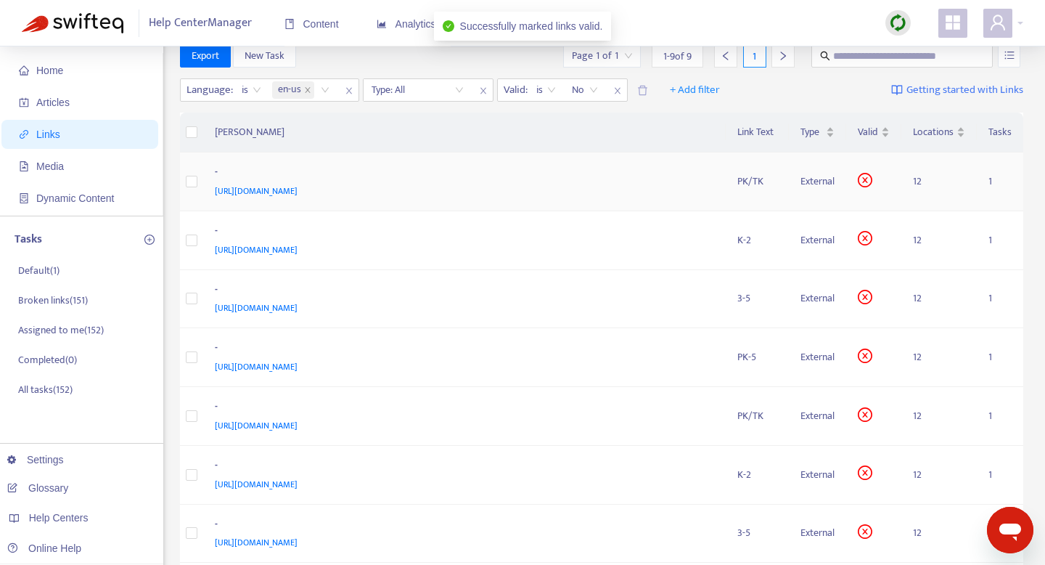
click at [298, 192] on span "[URL][DOMAIN_NAME]" at bounding box center [256, 191] width 83 height 15
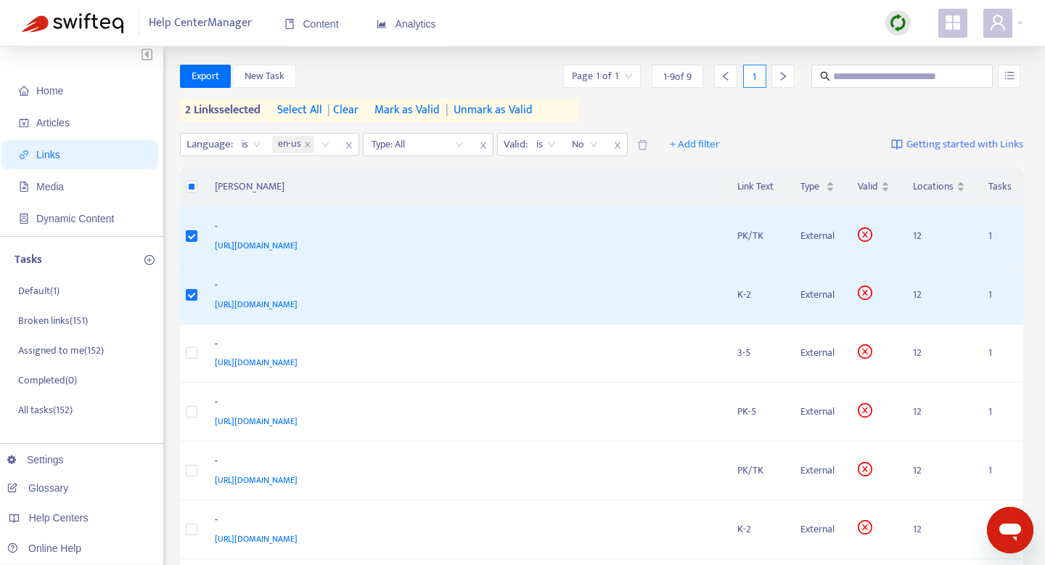
scroll to position [2, 0]
click at [428, 111] on span "Mark as Valid" at bounding box center [407, 111] width 65 height 17
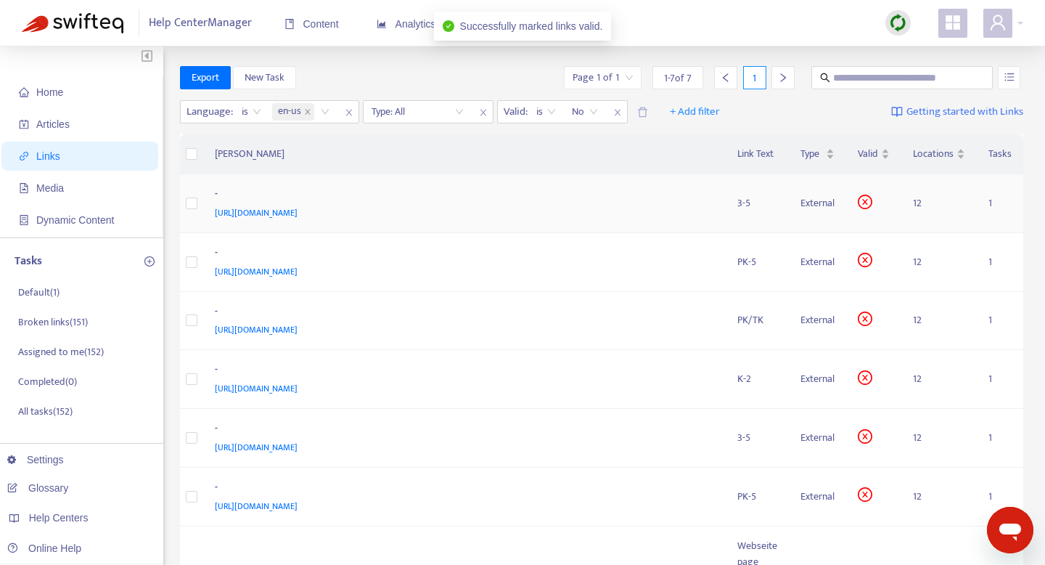
click at [616, 203] on div "-" at bounding box center [462, 195] width 494 height 19
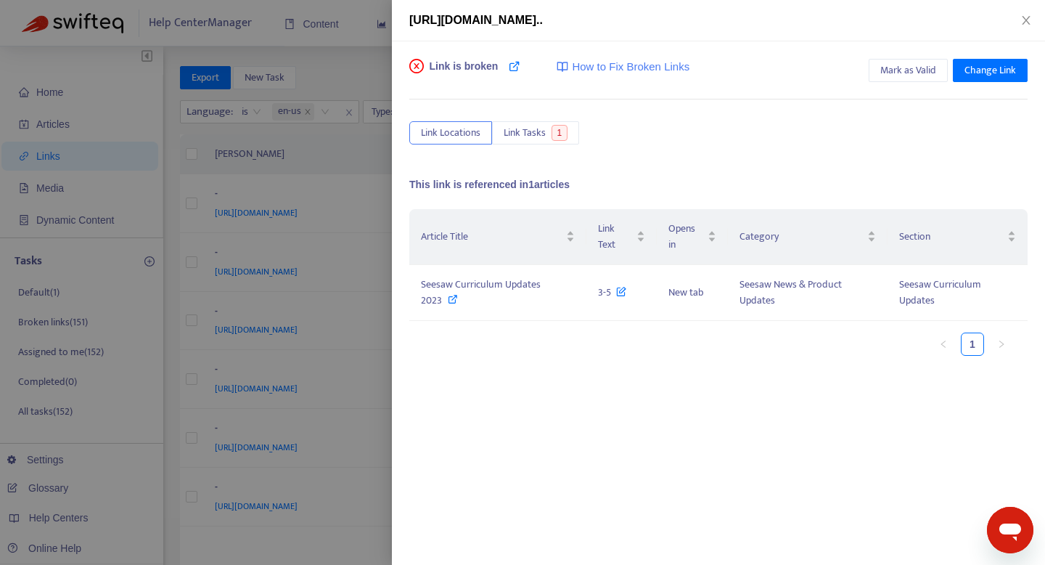
click at [350, 182] on div at bounding box center [522, 282] width 1045 height 565
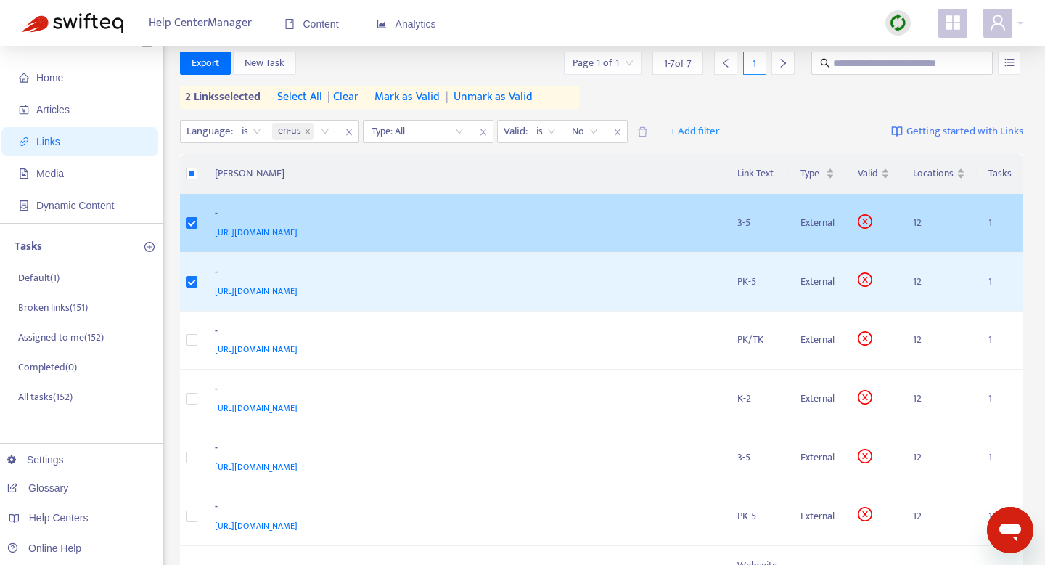
scroll to position [14, 0]
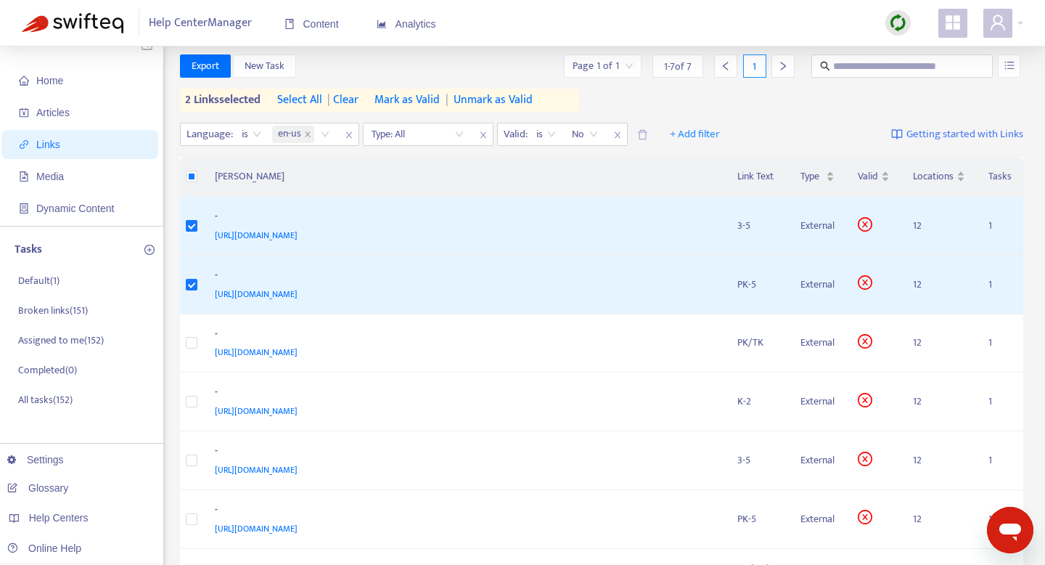
click at [434, 99] on span "Mark as Valid" at bounding box center [407, 99] width 65 height 17
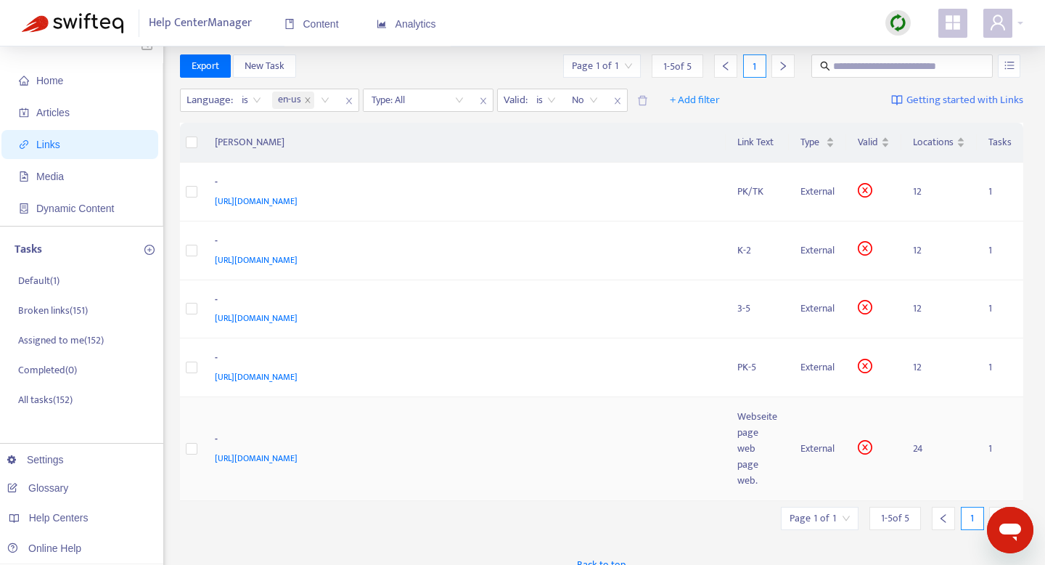
click at [494, 449] on div "-" at bounding box center [462, 440] width 494 height 19
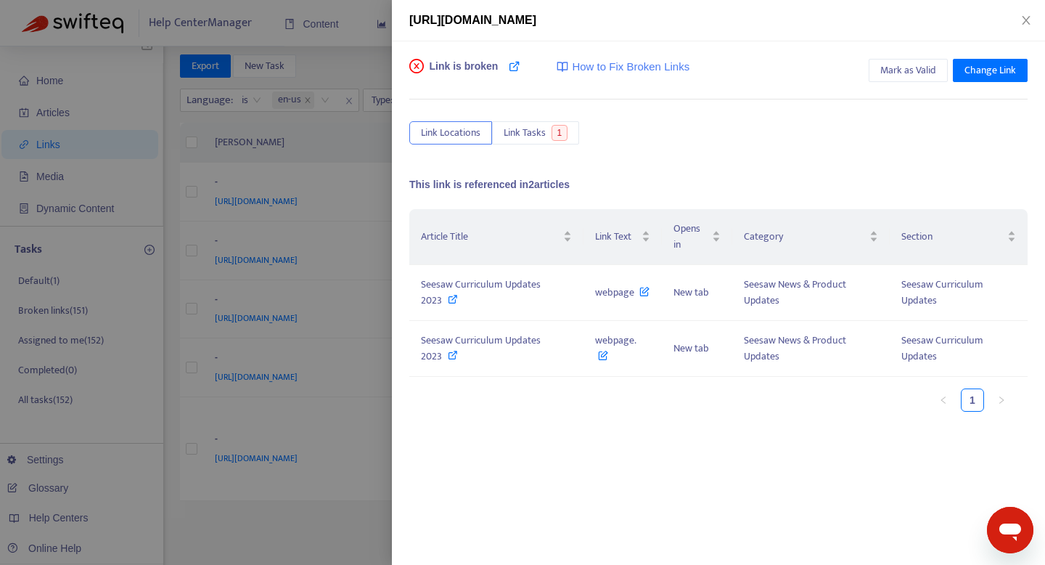
click at [331, 491] on div at bounding box center [522, 282] width 1045 height 565
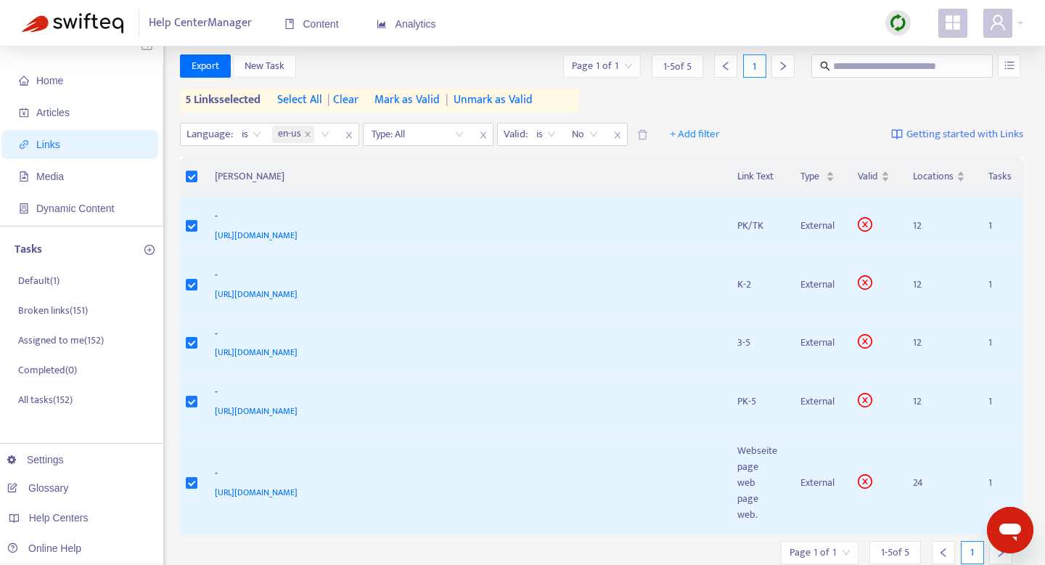
click at [419, 100] on span "Mark as Valid" at bounding box center [407, 99] width 65 height 17
